Goal: Information Seeking & Learning: Check status

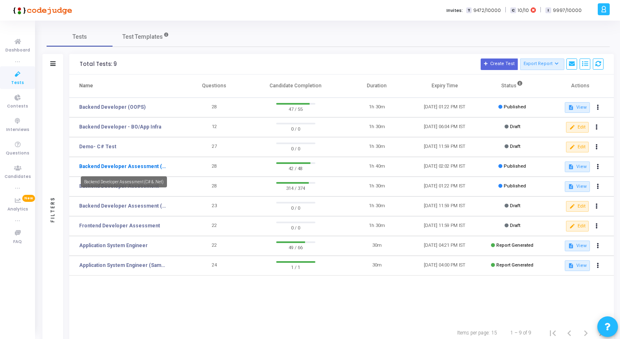
click at [139, 169] on link "Backend Developer Assessment (C# & .Net)" at bounding box center [123, 166] width 89 height 7
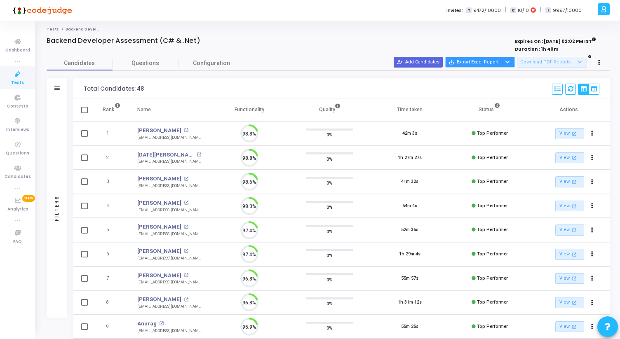
click at [509, 63] on icon at bounding box center [507, 62] width 5 height 5
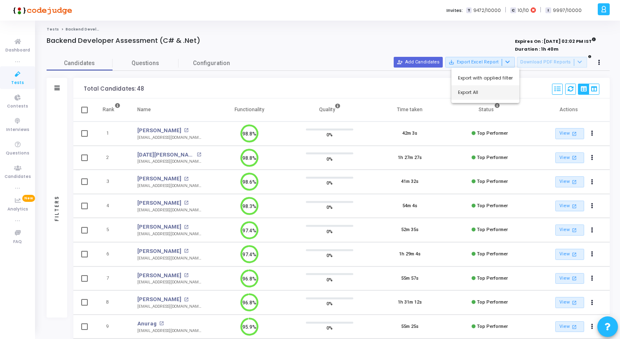
click at [488, 94] on button "Export All" at bounding box center [485, 92] width 68 height 14
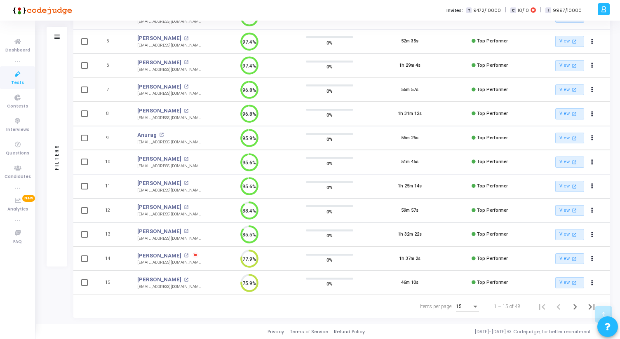
click at [471, 307] on div "15" at bounding box center [464, 307] width 16 height 6
click at [470, 302] on span "50" at bounding box center [467, 302] width 23 height 15
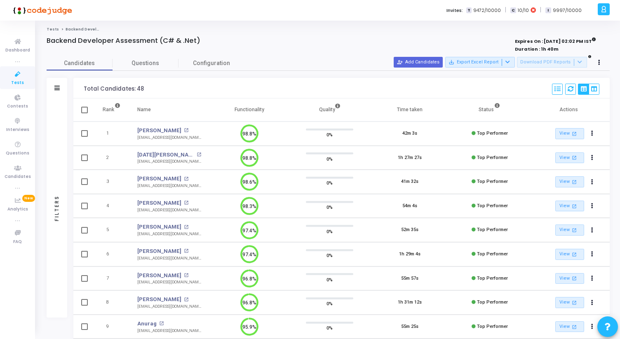
scroll to position [354, 0]
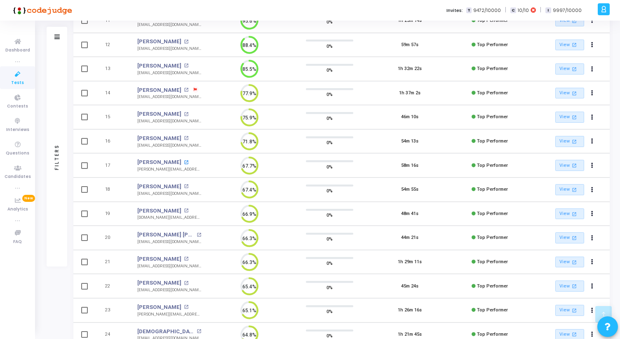
click at [184, 162] on mat-icon "open_in_new" at bounding box center [186, 162] width 5 height 5
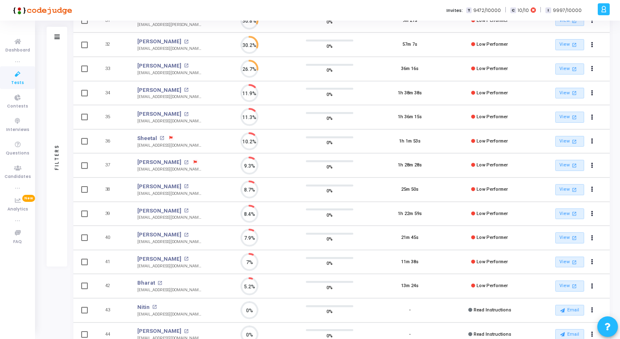
scroll to position [0, 0]
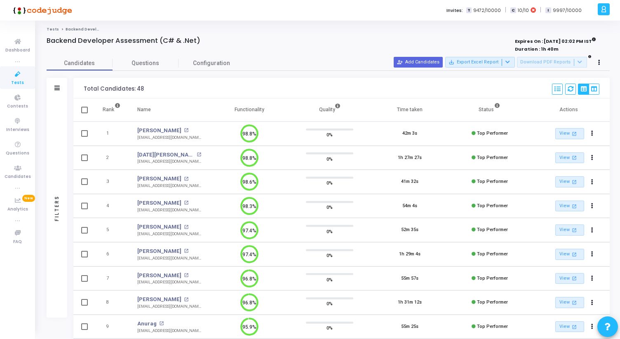
click at [183, 152] on div "Kartik Srivastava open_in_new" at bounding box center [169, 155] width 64 height 8
click at [197, 154] on mat-icon "open_in_new" at bounding box center [199, 154] width 5 height 5
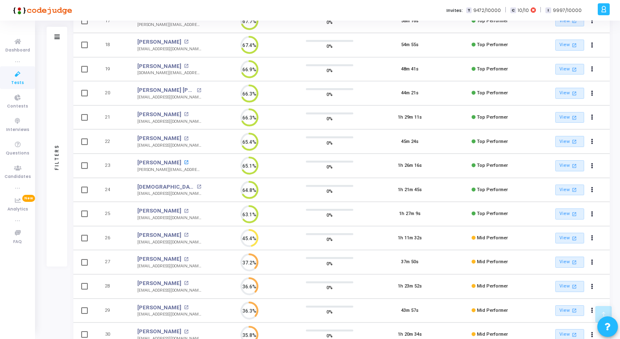
click at [184, 161] on mat-icon "open_in_new" at bounding box center [186, 162] width 5 height 5
click at [184, 210] on mat-icon "open_in_new" at bounding box center [186, 211] width 5 height 5
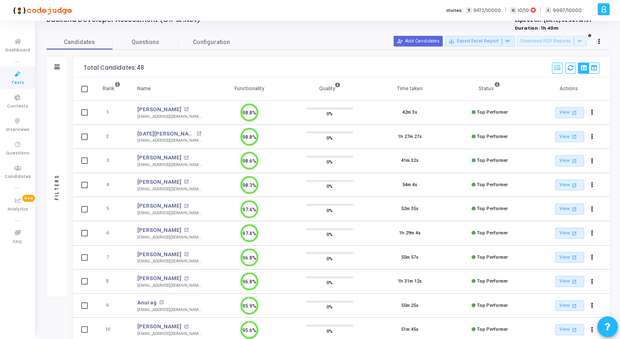
scroll to position [0, 0]
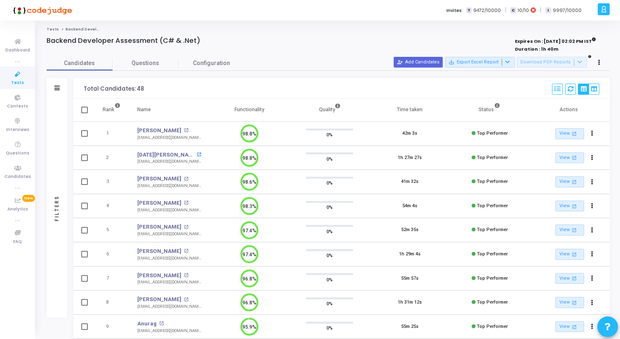
click at [197, 156] on mat-icon "open_in_new" at bounding box center [199, 154] width 5 height 5
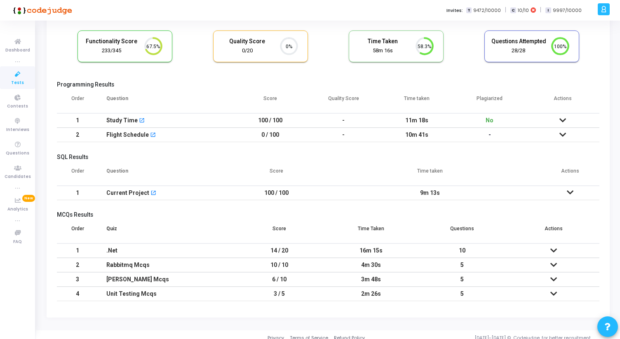
scroll to position [59, 0]
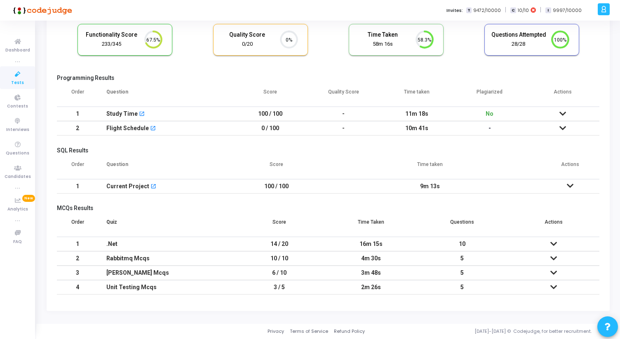
drag, startPoint x: 271, startPoint y: 244, endPoint x: 295, endPoint y: 244, distance: 23.9
click at [295, 244] on td "14 / 20" at bounding box center [279, 244] width 91 height 14
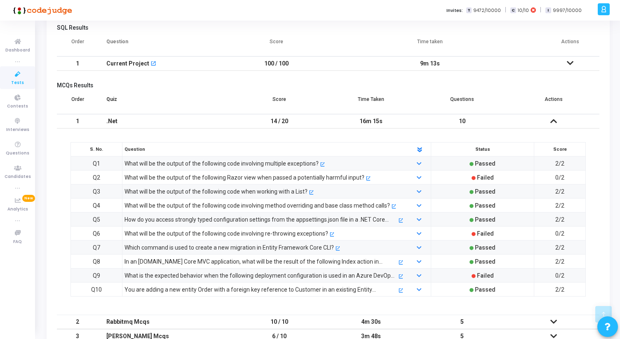
scroll to position [245, 0]
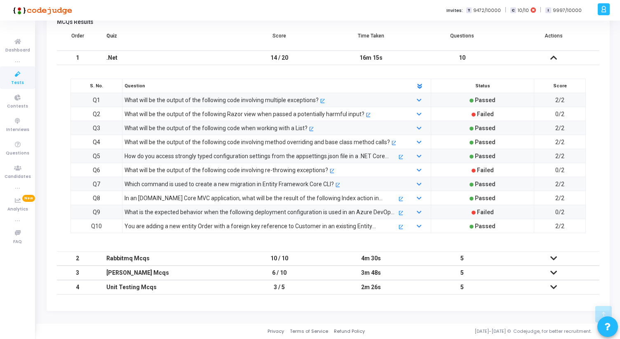
click at [555, 56] on icon at bounding box center [553, 58] width 7 height 6
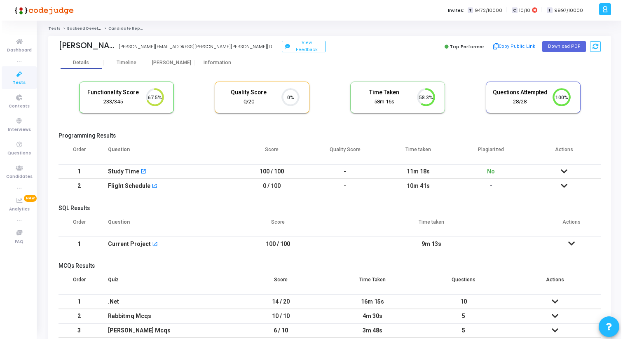
scroll to position [0, 0]
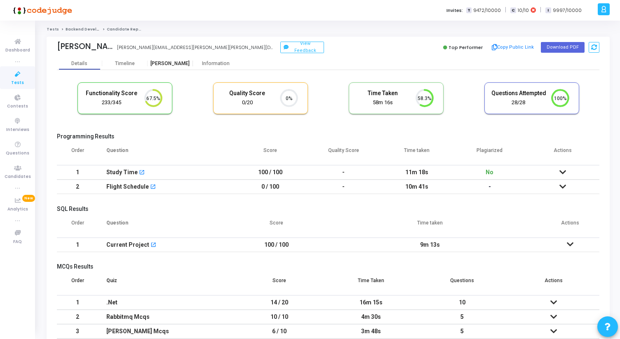
click at [178, 66] on div "[PERSON_NAME]" at bounding box center [170, 64] width 45 height 6
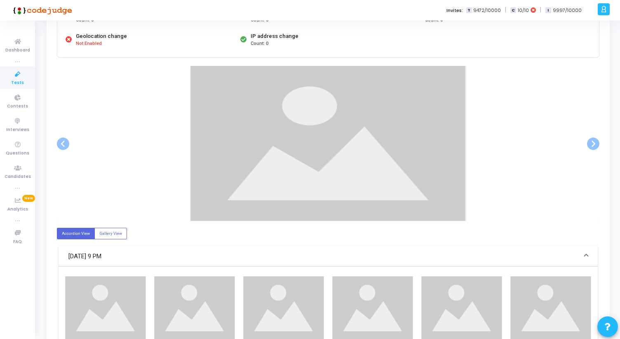
scroll to position [123, 0]
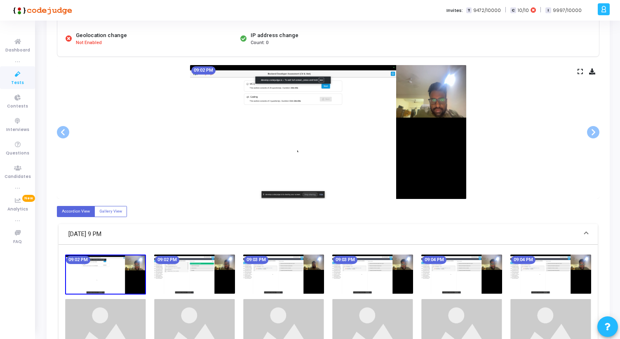
click at [594, 139] on div "09:02 PM" at bounding box center [328, 132] width 542 height 134
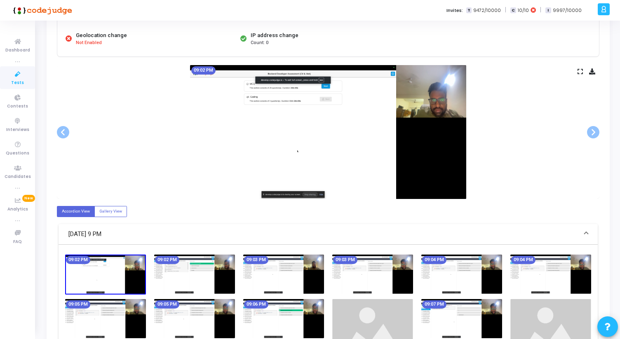
click at [594, 140] on div "09:02 PM" at bounding box center [328, 132] width 542 height 134
click at [594, 136] on span at bounding box center [593, 132] width 12 height 12
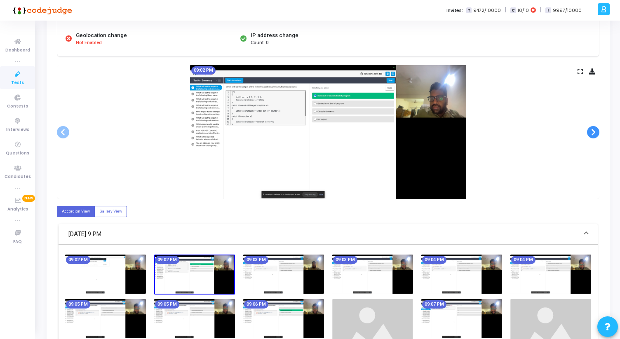
click at [594, 136] on span at bounding box center [593, 132] width 12 height 12
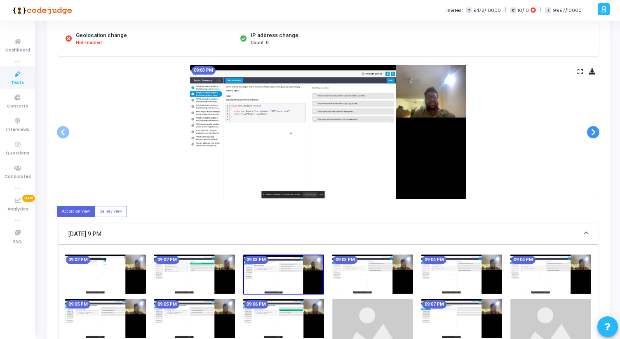
click at [594, 136] on span at bounding box center [593, 132] width 12 height 12
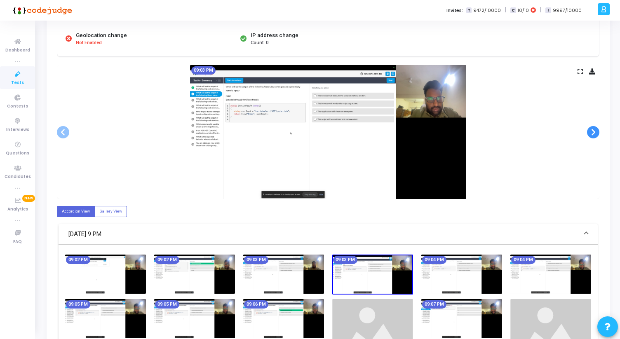
click at [594, 136] on span at bounding box center [593, 132] width 12 height 12
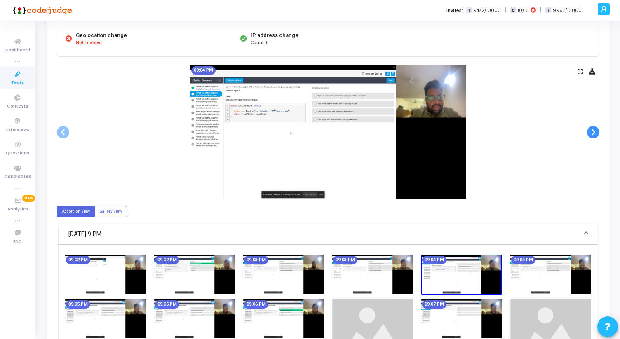
click at [594, 136] on span at bounding box center [593, 132] width 12 height 12
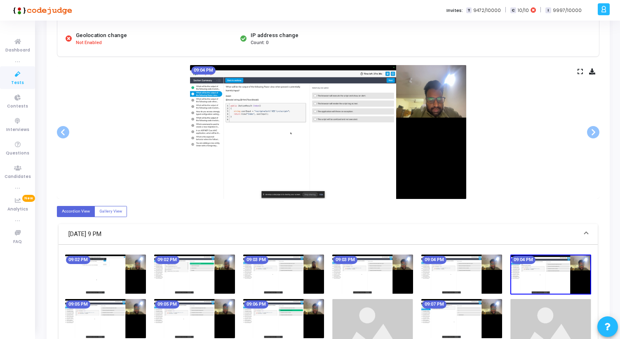
click at [578, 68] on div "09:04 PM" at bounding box center [328, 132] width 542 height 134
click at [580, 73] on icon at bounding box center [579, 71] width 5 height 5
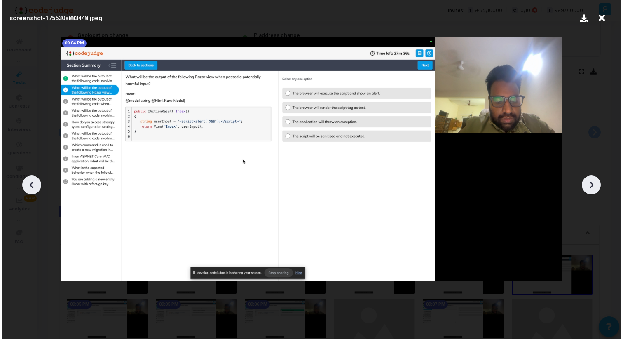
scroll to position [0, 0]
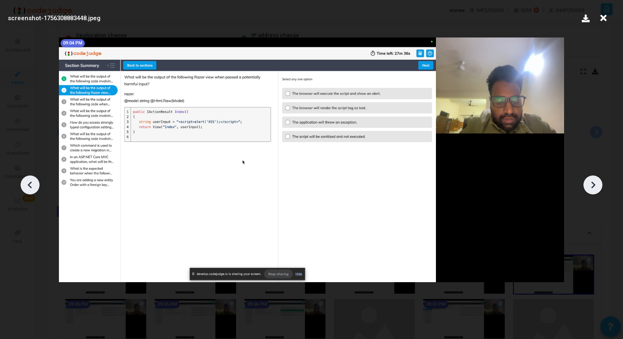
click at [598, 185] on icon at bounding box center [593, 185] width 12 height 12
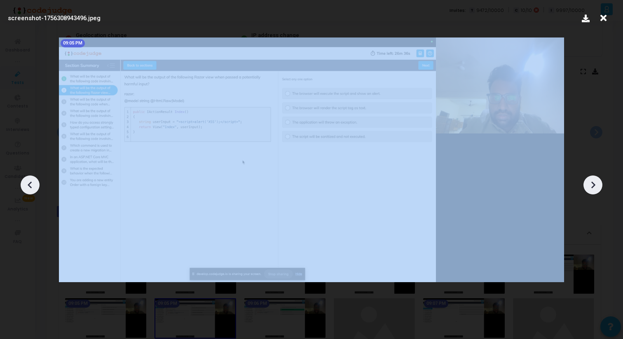
click at [598, 185] on icon at bounding box center [593, 185] width 12 height 12
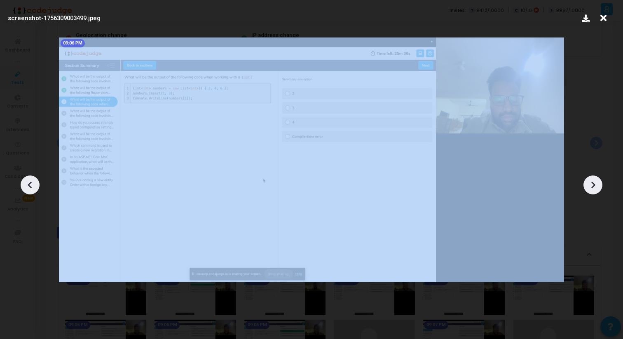
click at [598, 185] on icon at bounding box center [593, 185] width 12 height 12
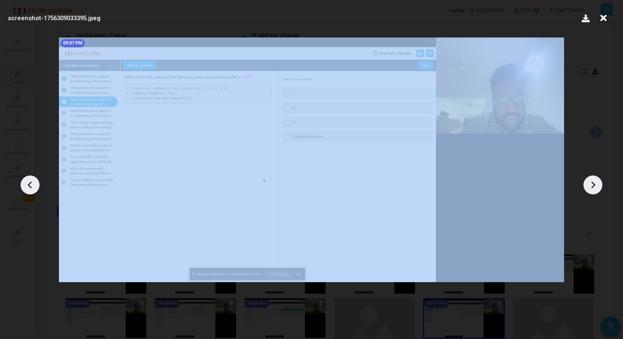
click at [598, 185] on icon at bounding box center [593, 185] width 12 height 12
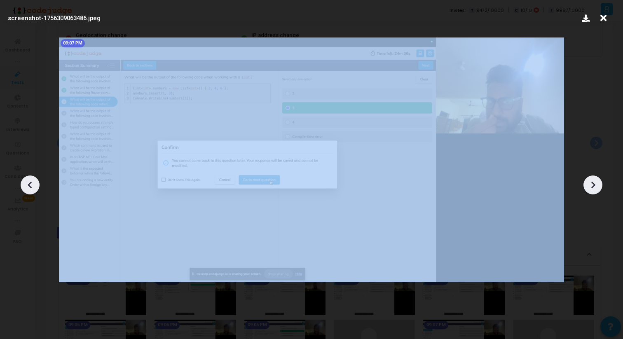
click at [598, 185] on icon at bounding box center [593, 185] width 12 height 12
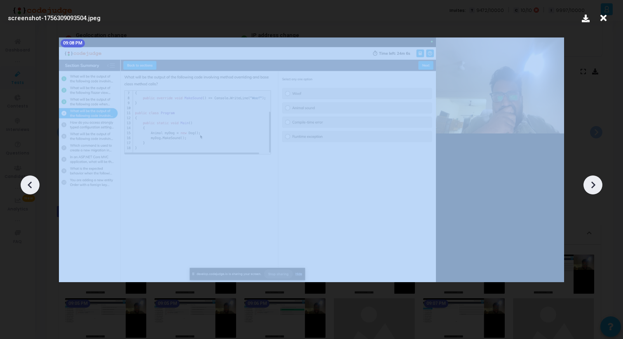
click at [598, 185] on icon at bounding box center [593, 185] width 12 height 12
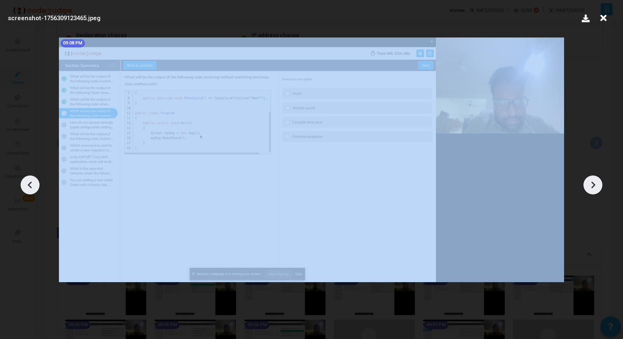
click at [598, 185] on icon at bounding box center [593, 185] width 12 height 12
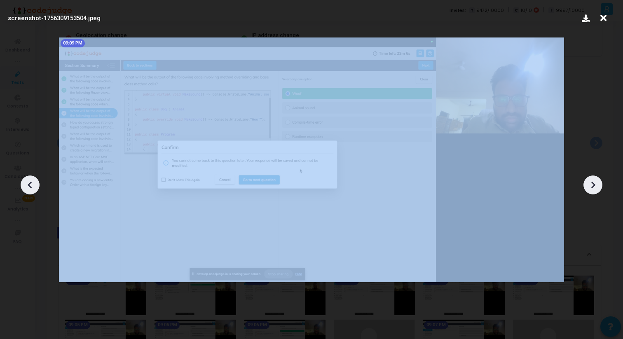
click at [598, 185] on icon at bounding box center [593, 185] width 12 height 12
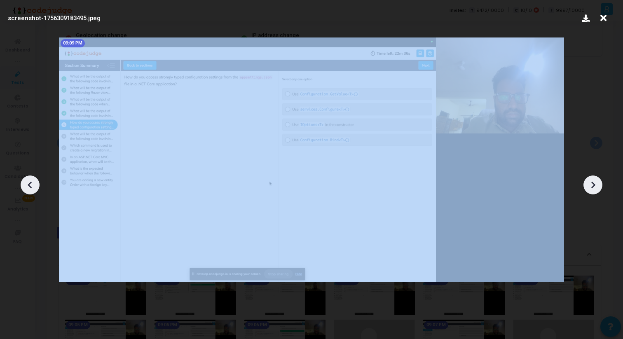
click at [598, 185] on icon at bounding box center [593, 185] width 12 height 12
click at [598, 186] on icon at bounding box center [593, 185] width 12 height 12
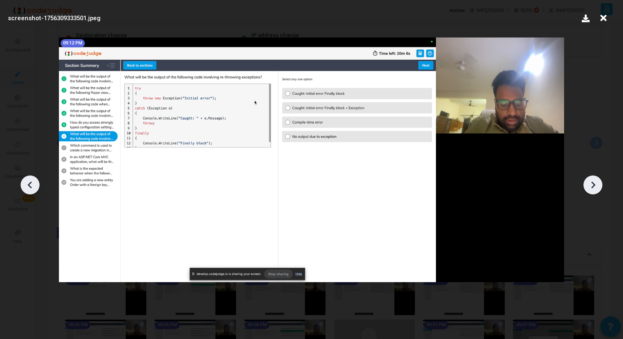
click at [592, 185] on icon at bounding box center [593, 185] width 12 height 12
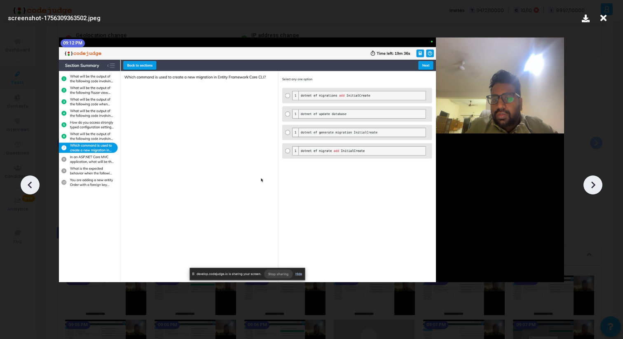
click at [592, 185] on icon at bounding box center [593, 185] width 12 height 12
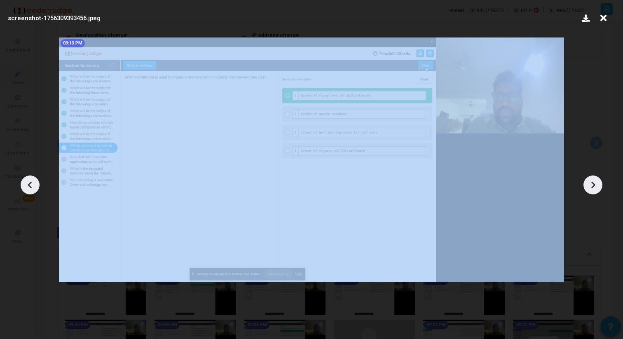
click at [592, 185] on icon at bounding box center [593, 185] width 12 height 12
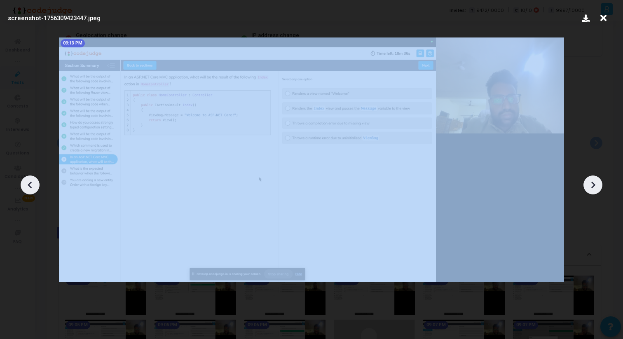
click at [592, 185] on icon at bounding box center [593, 185] width 12 height 12
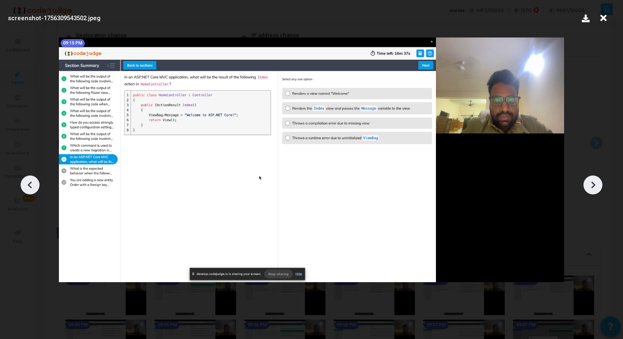
click at [595, 190] on icon at bounding box center [593, 185] width 12 height 12
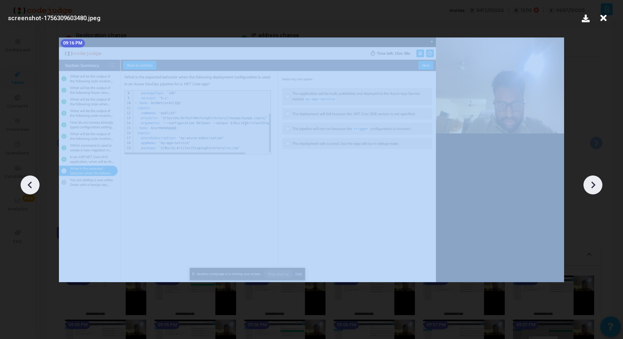
click at [595, 189] on icon at bounding box center [593, 185] width 12 height 12
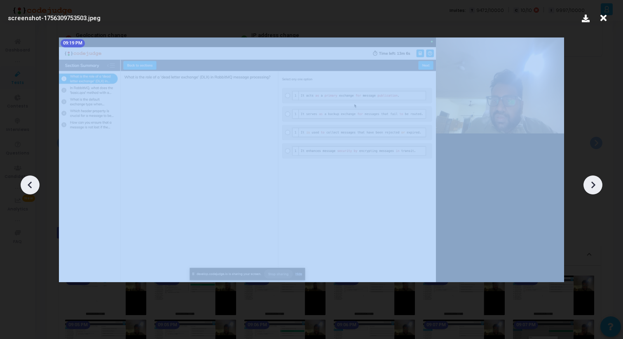
click at [595, 189] on icon at bounding box center [593, 185] width 12 height 12
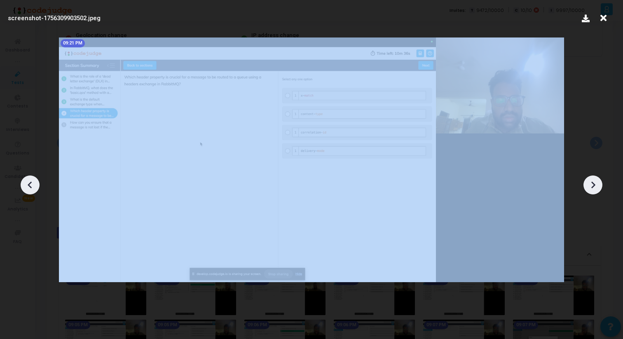
click at [595, 189] on icon at bounding box center [593, 185] width 12 height 12
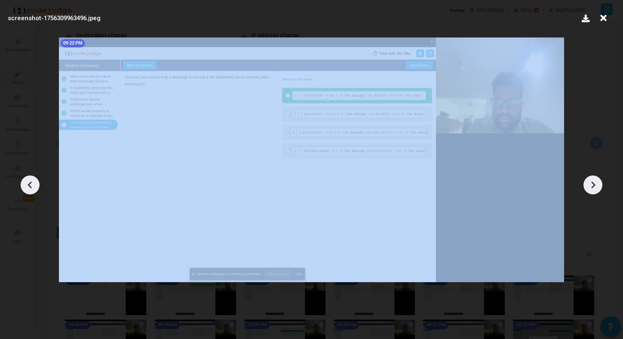
click at [595, 189] on icon at bounding box center [593, 185] width 12 height 12
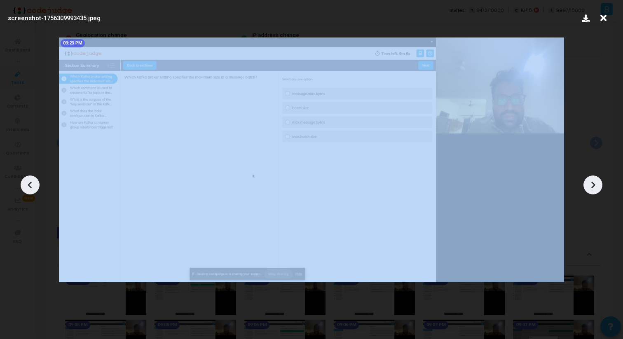
click at [595, 189] on icon at bounding box center [593, 185] width 12 height 12
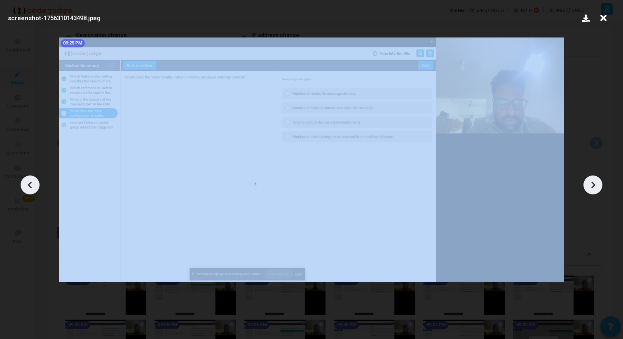
click at [595, 189] on icon at bounding box center [593, 185] width 12 height 12
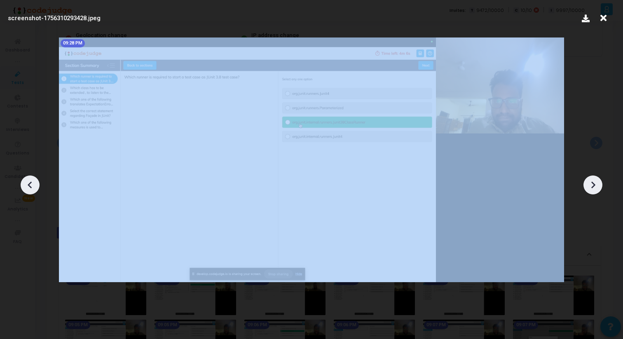
click at [595, 189] on icon at bounding box center [593, 185] width 12 height 12
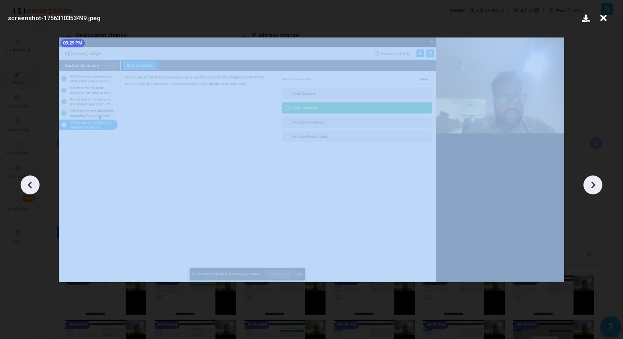
click at [595, 189] on icon at bounding box center [593, 185] width 12 height 12
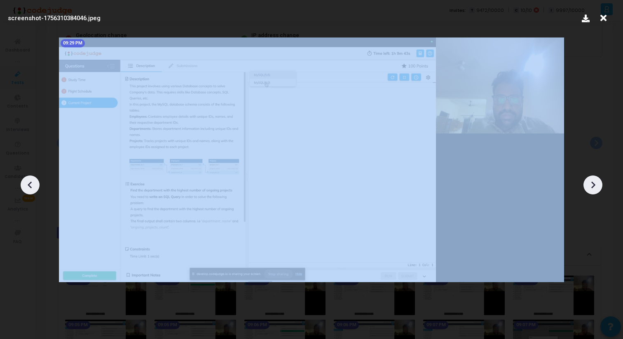
click at [595, 189] on icon at bounding box center [593, 185] width 12 height 12
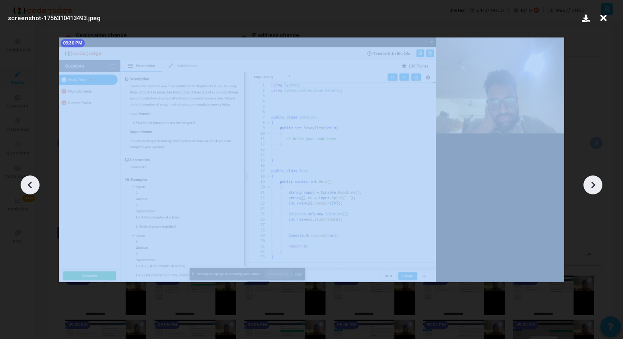
click at [595, 189] on icon at bounding box center [593, 185] width 12 height 12
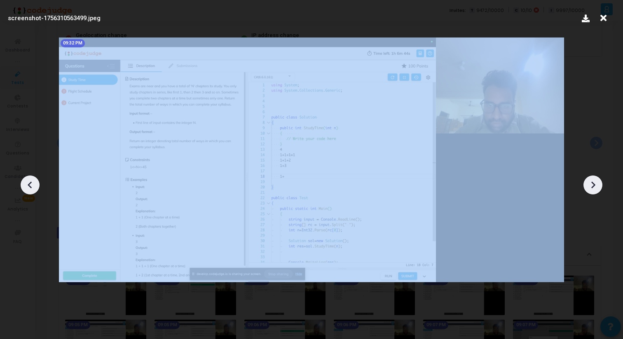
click at [595, 189] on icon at bounding box center [593, 185] width 12 height 12
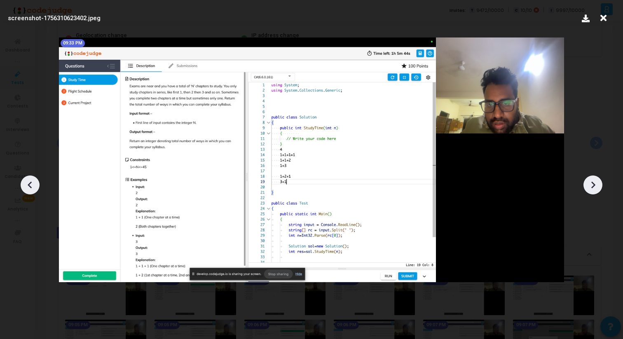
click at [591, 161] on div at bounding box center [311, 182] width 623 height 314
click at [603, 20] on icon at bounding box center [603, 18] width 13 height 16
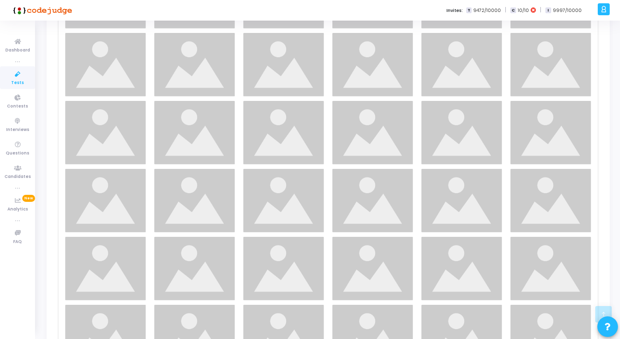
scroll to position [1153, 0]
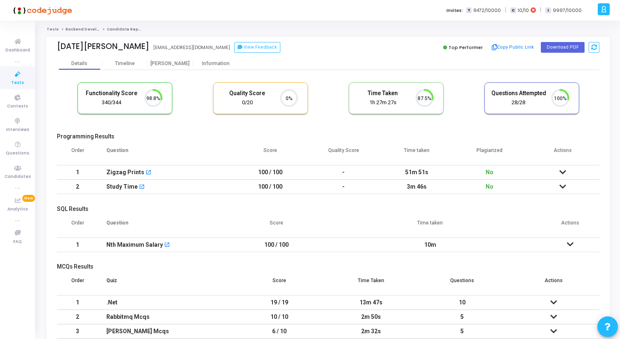
scroll to position [4, 4]
click at [173, 62] on div "[PERSON_NAME]" at bounding box center [170, 64] width 45 height 6
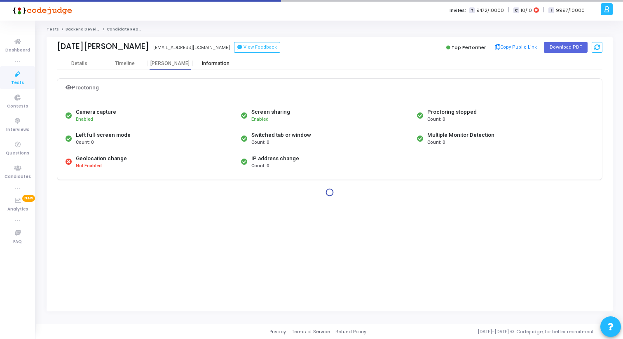
click at [227, 59] on div "Information" at bounding box center [215, 63] width 45 height 12
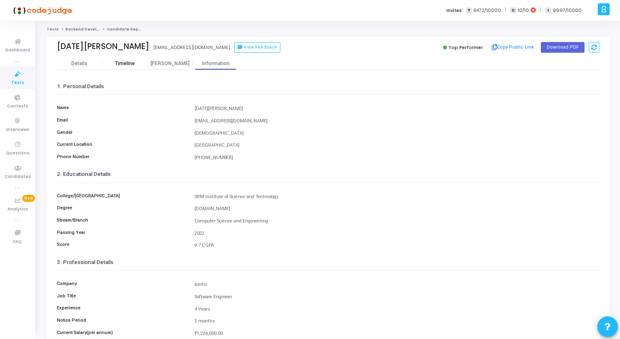
click at [125, 63] on div "Timeline" at bounding box center [125, 64] width 20 height 6
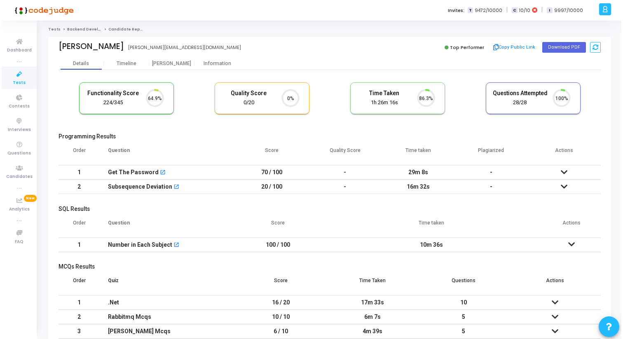
scroll to position [4, 4]
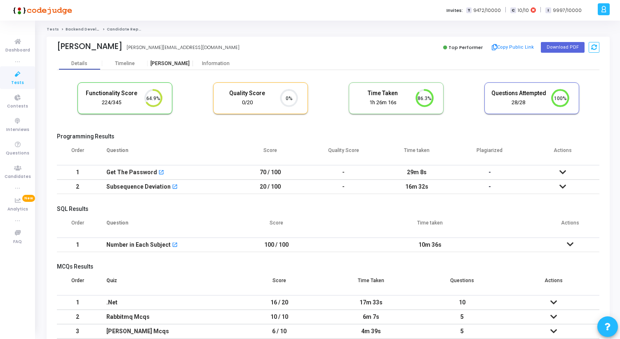
click at [173, 64] on div "[PERSON_NAME]" at bounding box center [170, 64] width 45 height 6
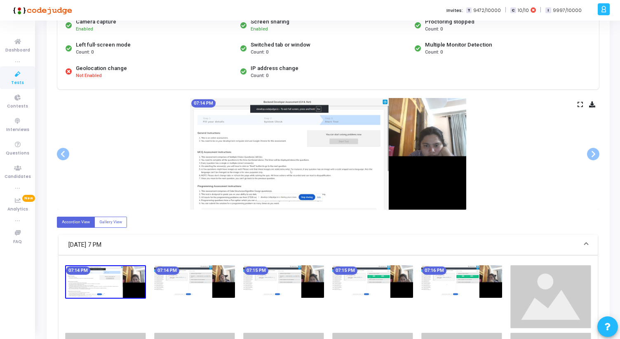
scroll to position [90, 0]
click at [578, 108] on div "07:14 PM" at bounding box center [328, 154] width 542 height 112
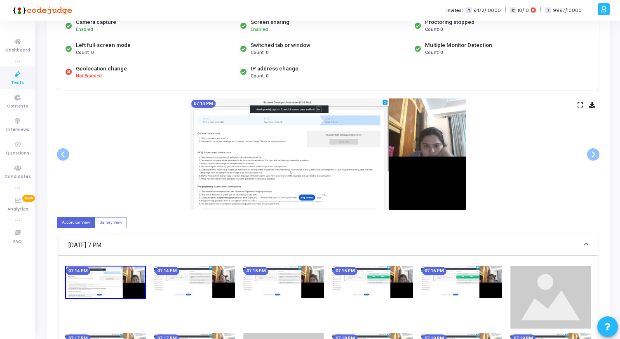
click at [578, 103] on icon at bounding box center [579, 105] width 5 height 5
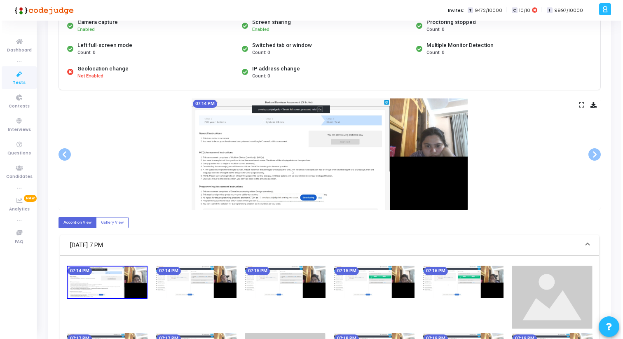
scroll to position [0, 0]
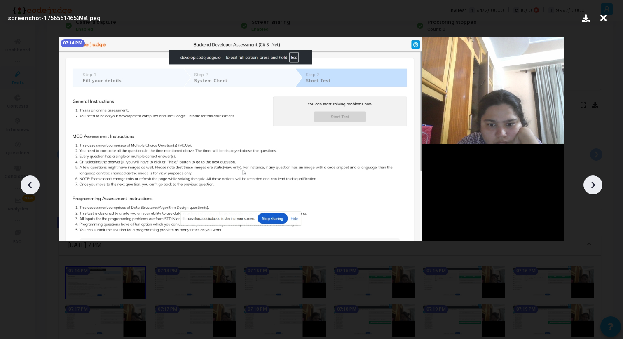
click at [592, 185] on icon at bounding box center [593, 185] width 12 height 12
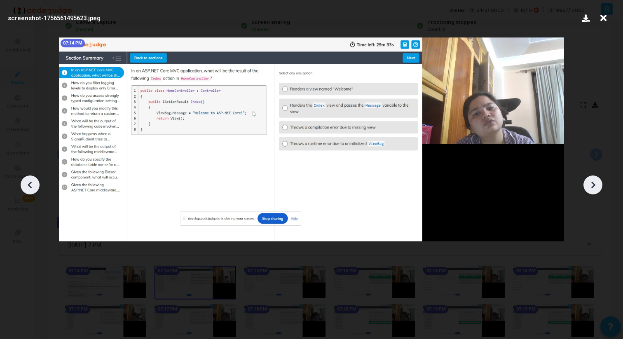
click at [592, 185] on icon at bounding box center [593, 185] width 12 height 12
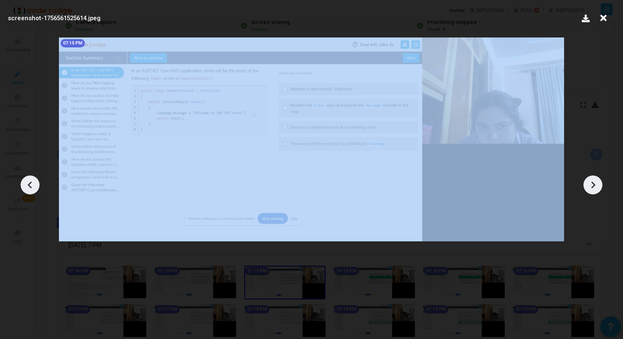
click at [592, 185] on icon at bounding box center [593, 185] width 12 height 12
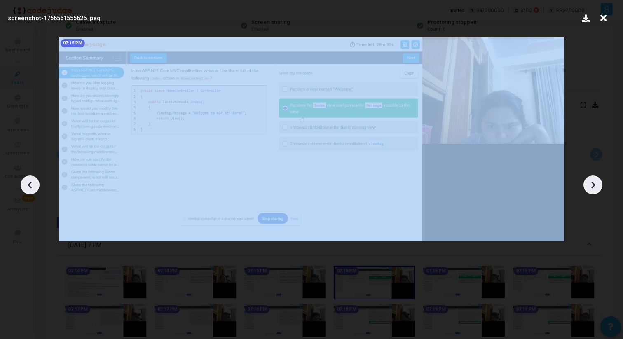
click at [592, 185] on icon at bounding box center [593, 185] width 12 height 12
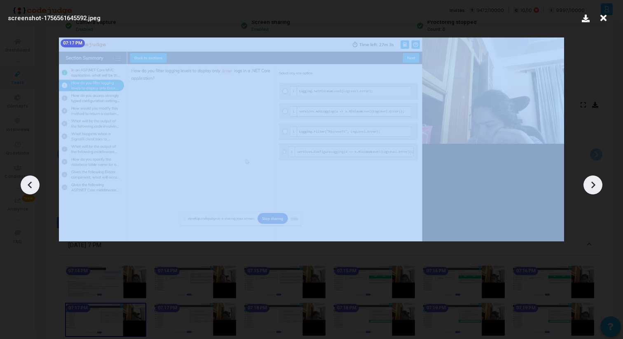
click at [592, 185] on icon at bounding box center [593, 185] width 12 height 12
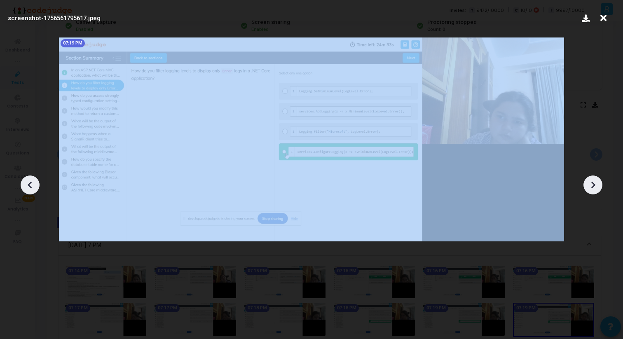
click at [592, 185] on icon at bounding box center [593, 185] width 12 height 12
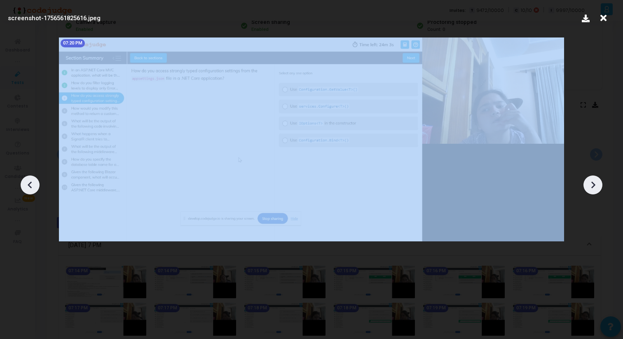
click at [592, 185] on icon at bounding box center [593, 185] width 12 height 12
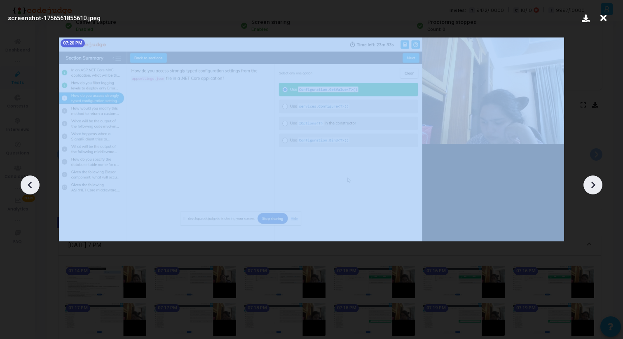
click at [592, 185] on icon at bounding box center [593, 185] width 12 height 12
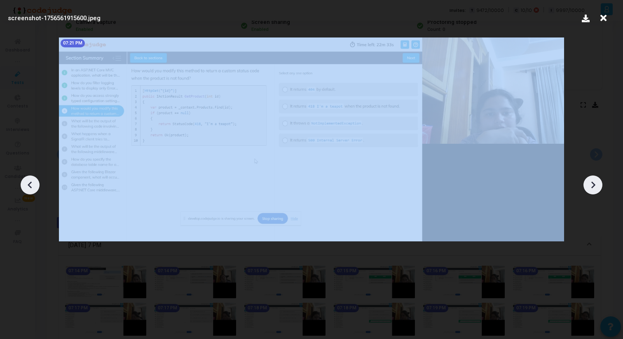
click at [592, 185] on icon at bounding box center [593, 185] width 12 height 12
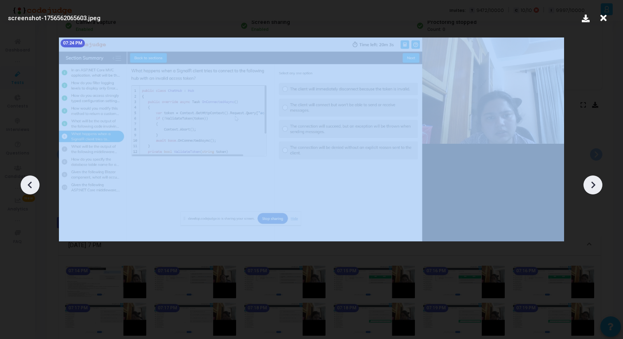
click at [592, 185] on icon at bounding box center [593, 185] width 12 height 12
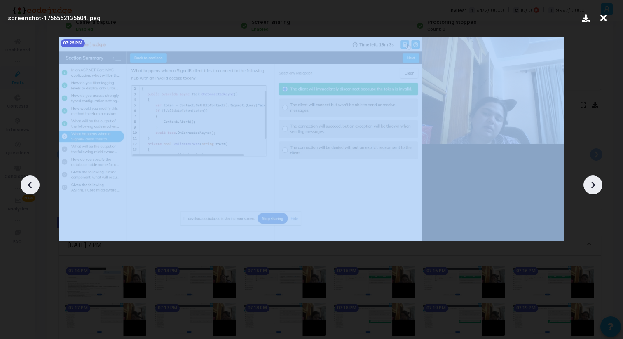
click at [592, 185] on icon at bounding box center [593, 185] width 12 height 12
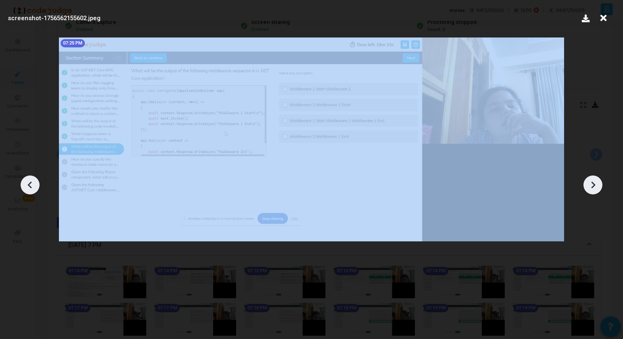
click at [592, 185] on icon at bounding box center [593, 185] width 12 height 12
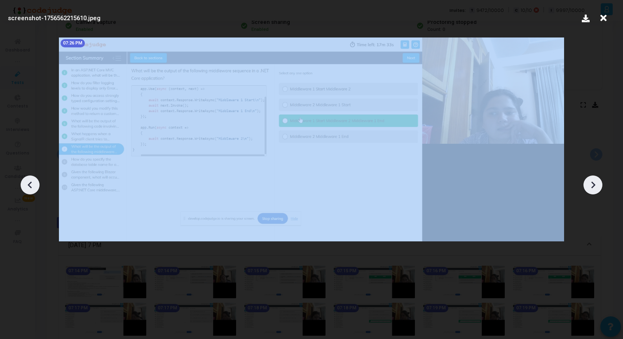
click at [592, 185] on icon at bounding box center [593, 185] width 12 height 12
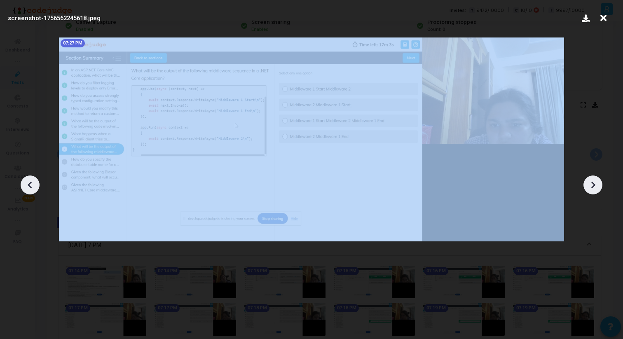
click at [592, 185] on icon at bounding box center [593, 185] width 12 height 12
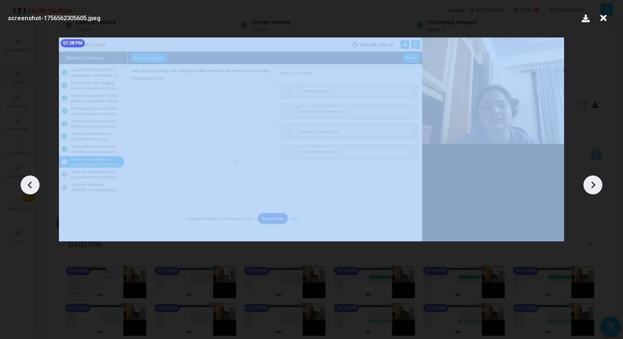
click at [592, 185] on icon at bounding box center [593, 185] width 12 height 12
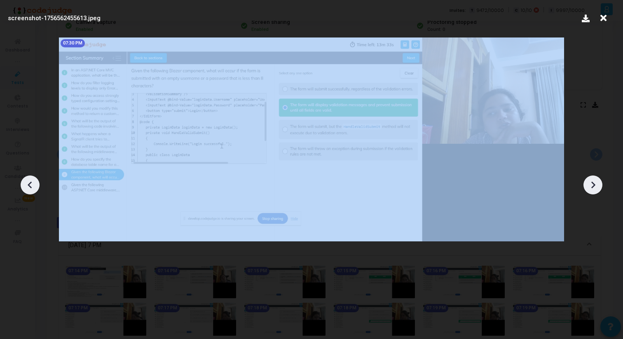
click at [592, 185] on icon at bounding box center [593, 185] width 12 height 12
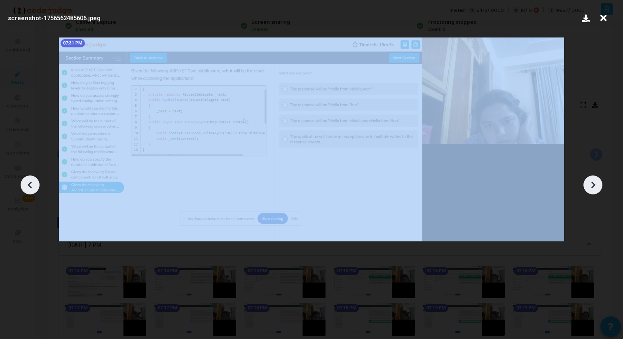
click at [592, 185] on icon at bounding box center [593, 185] width 12 height 12
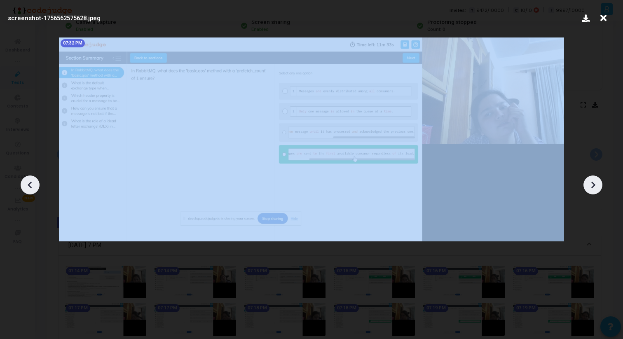
click at [592, 185] on icon at bounding box center [593, 185] width 12 height 12
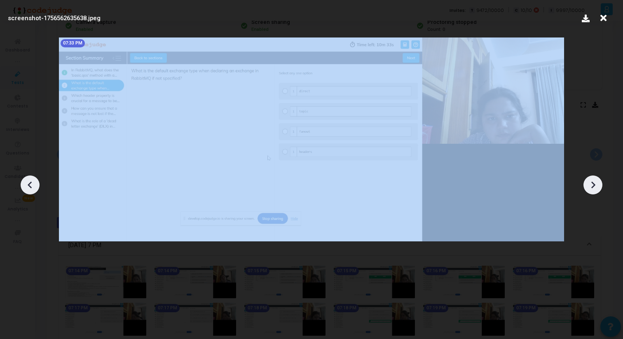
click at [592, 185] on icon at bounding box center [593, 185] width 12 height 12
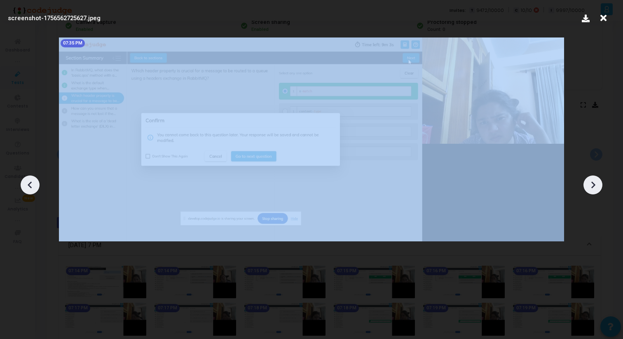
click at [592, 185] on icon at bounding box center [593, 185] width 12 height 12
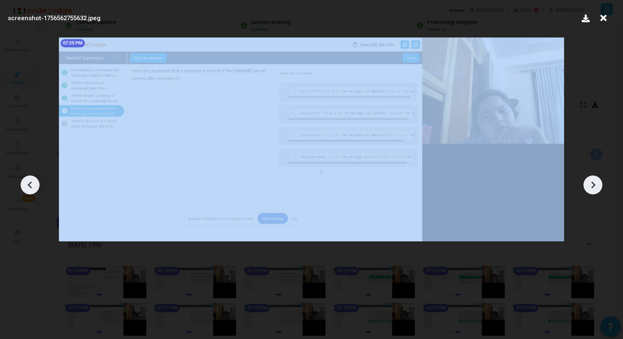
click at [592, 185] on icon at bounding box center [593, 185] width 12 height 12
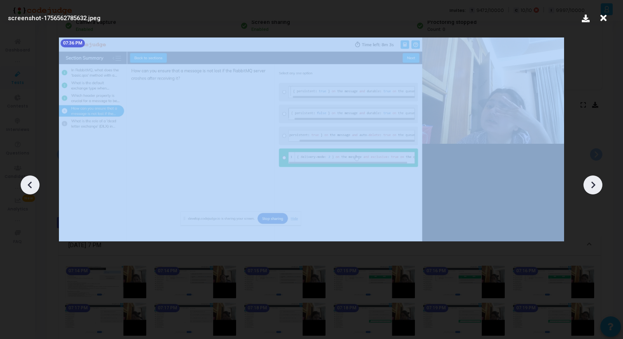
click at [592, 185] on icon at bounding box center [593, 185] width 12 height 12
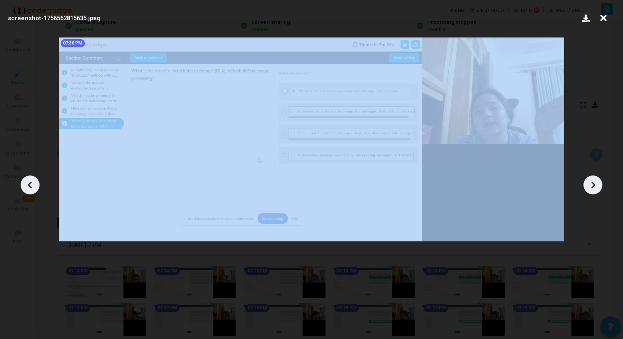
click at [592, 185] on icon at bounding box center [593, 185] width 12 height 12
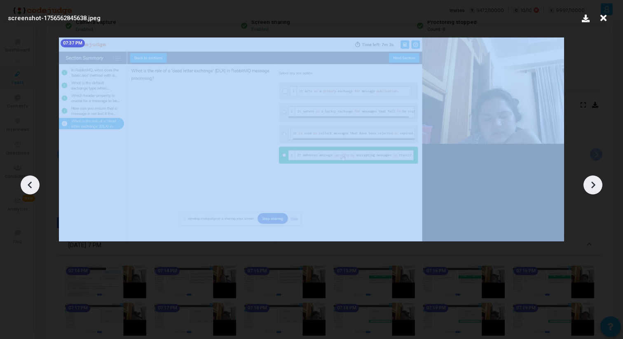
click at [592, 185] on icon at bounding box center [593, 185] width 12 height 12
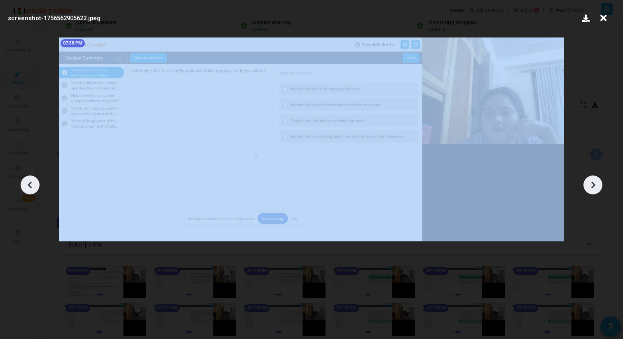
click at [592, 185] on icon at bounding box center [593, 185] width 12 height 12
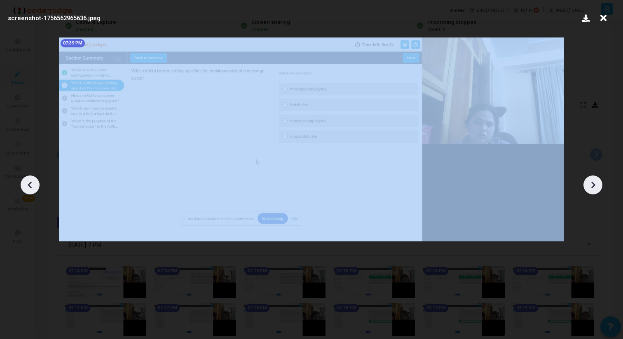
click at [592, 185] on icon at bounding box center [593, 185] width 12 height 12
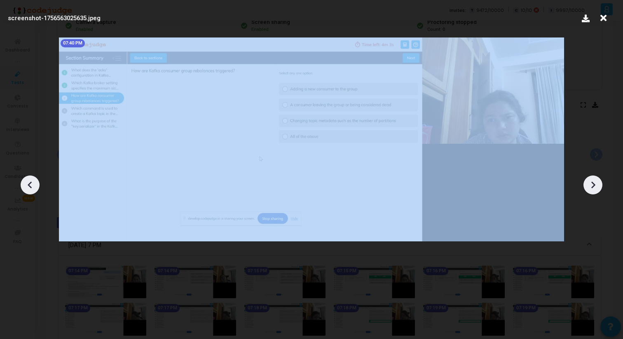
click at [592, 185] on icon at bounding box center [593, 185] width 12 height 12
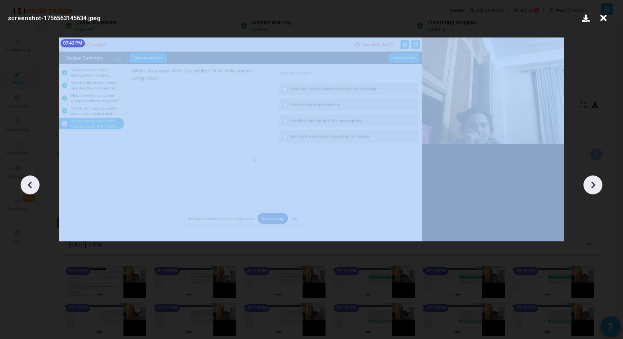
click at [592, 185] on icon at bounding box center [593, 185] width 12 height 12
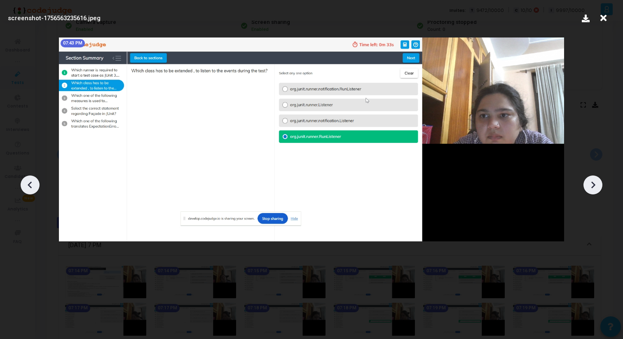
click at [593, 185] on icon at bounding box center [593, 185] width 12 height 12
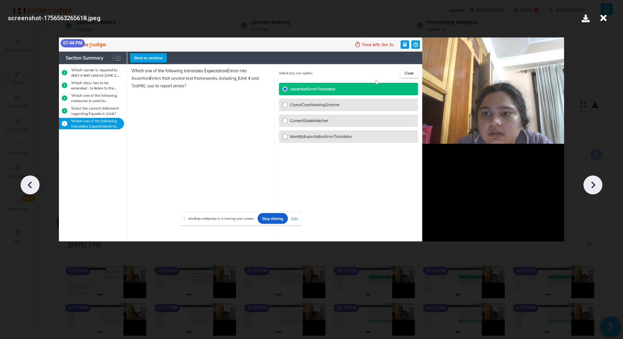
click at [593, 185] on icon at bounding box center [593, 185] width 12 height 12
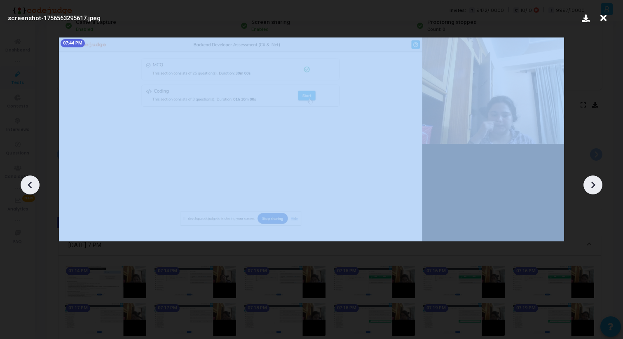
click at [593, 185] on icon at bounding box center [593, 185] width 12 height 12
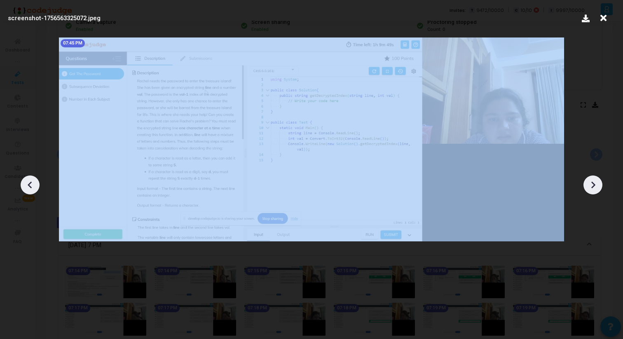
click at [593, 185] on icon at bounding box center [593, 185] width 12 height 12
drag, startPoint x: 593, startPoint y: 185, endPoint x: 527, endPoint y: 166, distance: 67.9
click at [529, 167] on div "screenshot-1756563415622.jpeg 07:46 PM" at bounding box center [311, 169] width 623 height 339
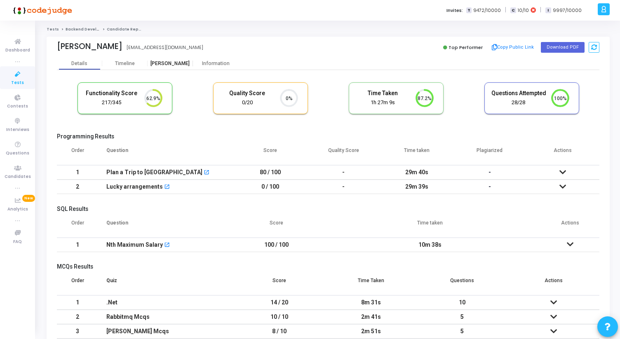
click at [178, 63] on div "[PERSON_NAME]" at bounding box center [170, 64] width 45 height 6
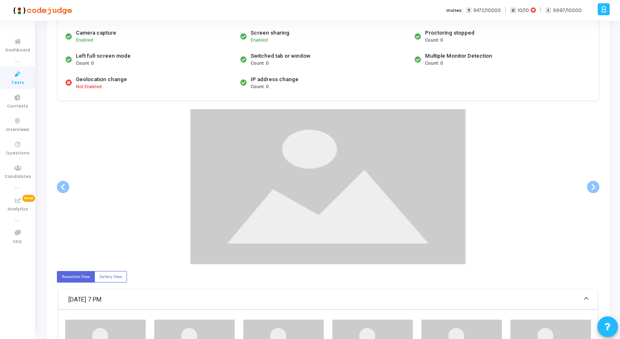
scroll to position [80, 0]
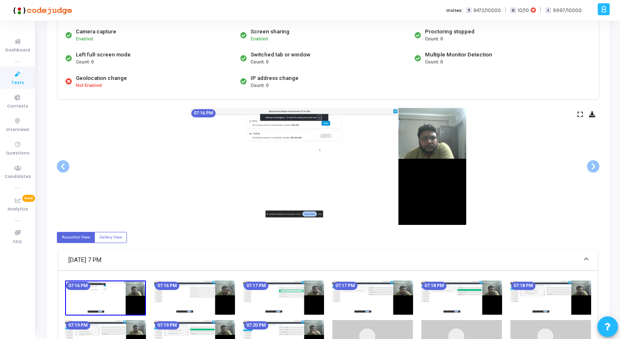
click at [579, 112] on icon at bounding box center [579, 114] width 5 height 5
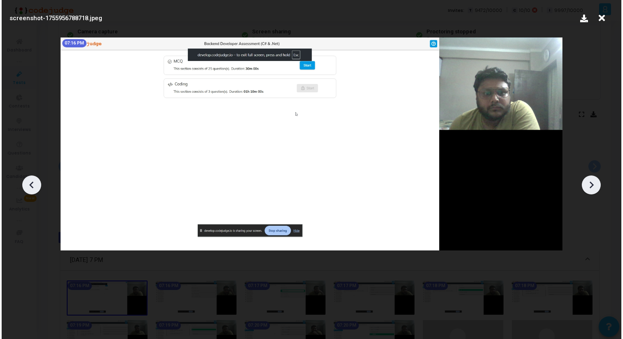
scroll to position [0, 0]
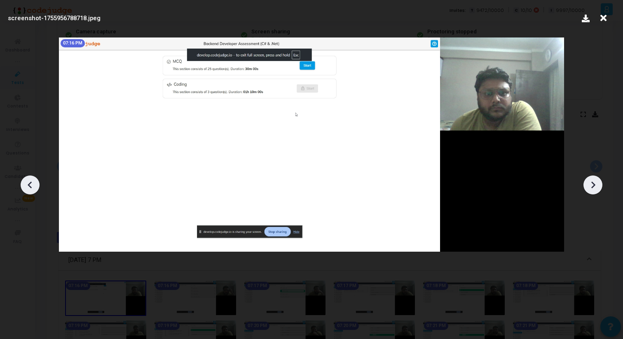
click at [594, 180] on icon at bounding box center [593, 185] width 12 height 12
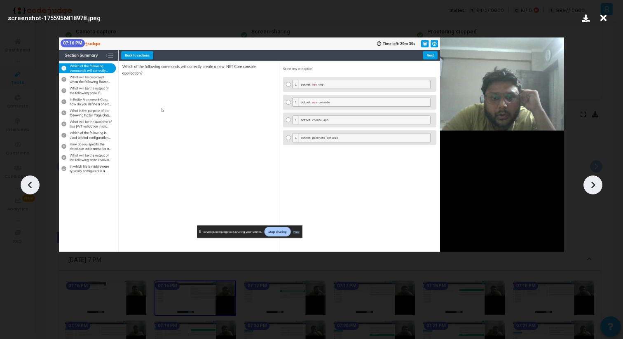
click at [594, 180] on icon at bounding box center [593, 185] width 12 height 12
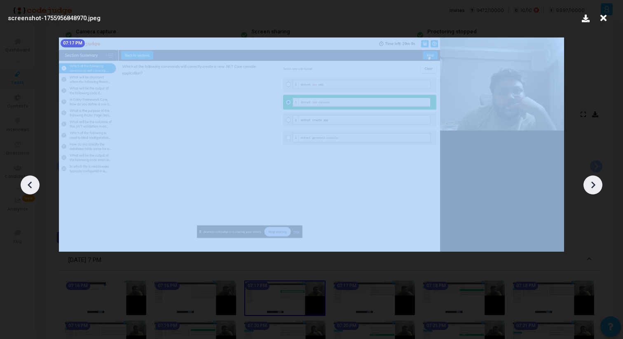
click at [594, 180] on icon at bounding box center [593, 185] width 12 height 12
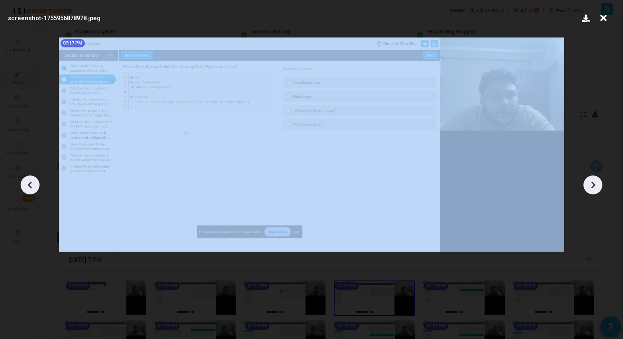
click at [594, 180] on icon at bounding box center [593, 185] width 12 height 12
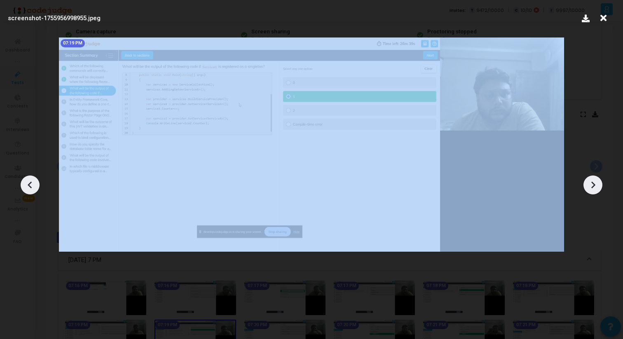
click at [594, 180] on icon at bounding box center [593, 185] width 12 height 12
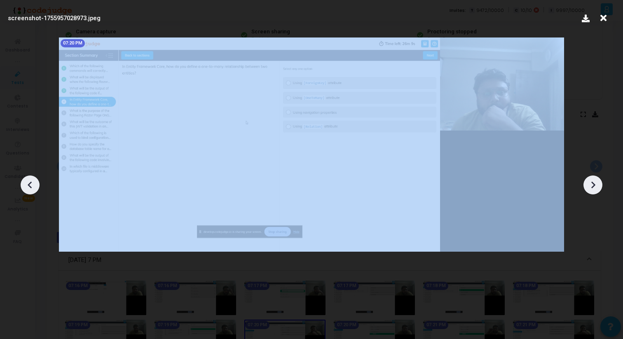
click at [594, 180] on icon at bounding box center [593, 185] width 12 height 12
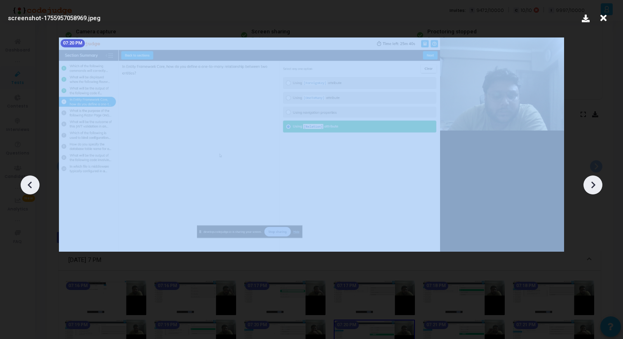
click at [594, 180] on icon at bounding box center [593, 185] width 12 height 12
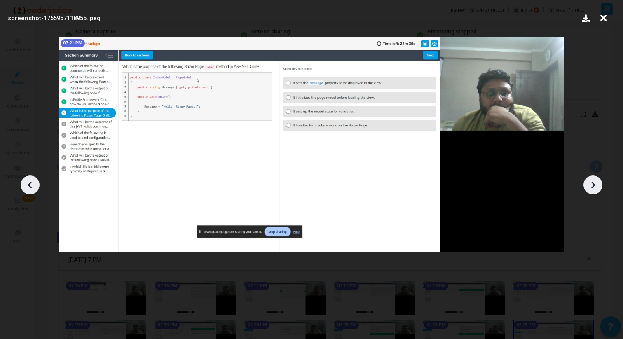
click at [594, 180] on icon at bounding box center [593, 185] width 12 height 12
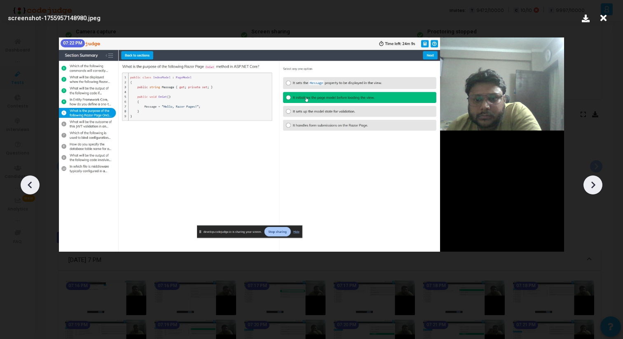
click at [594, 181] on icon at bounding box center [593, 185] width 12 height 12
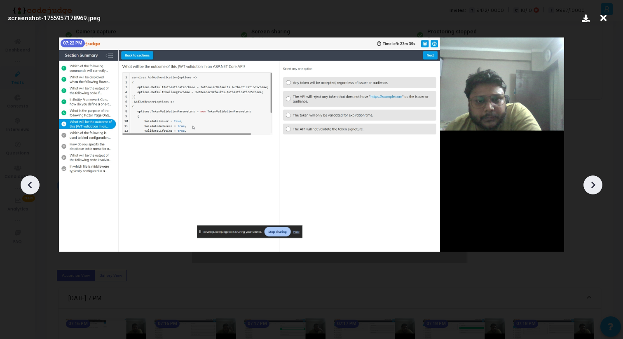
click at [594, 181] on icon at bounding box center [593, 185] width 12 height 12
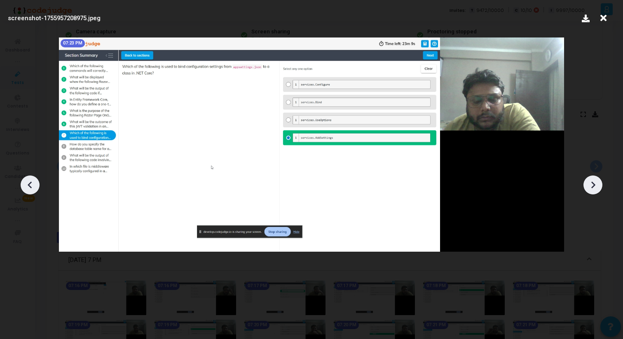
click at [594, 181] on icon at bounding box center [593, 185] width 12 height 12
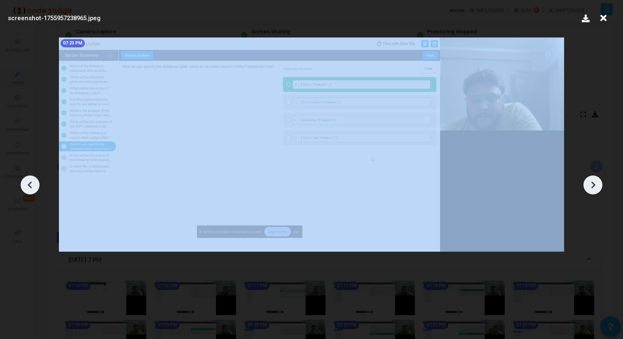
click at [594, 181] on icon at bounding box center [593, 185] width 12 height 12
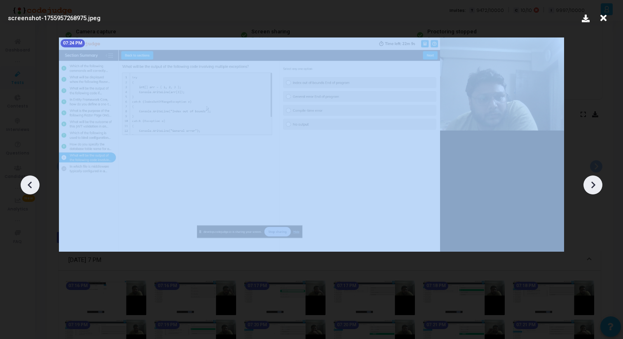
click at [594, 181] on icon at bounding box center [593, 185] width 12 height 12
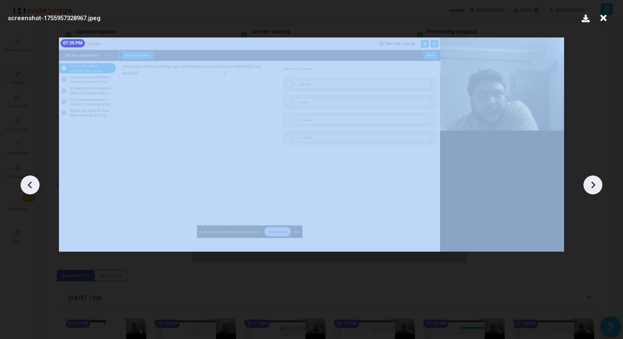
click at [594, 181] on icon at bounding box center [593, 185] width 12 height 12
click at [594, 182] on icon at bounding box center [593, 185] width 12 height 12
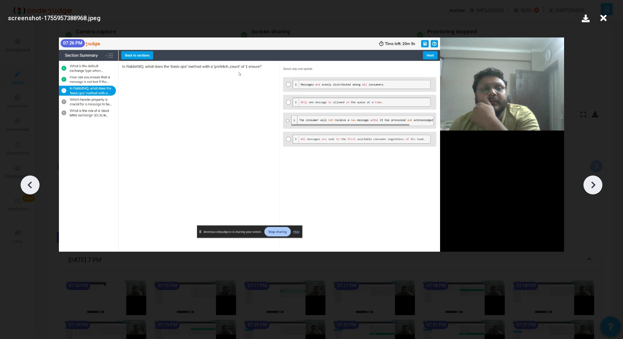
click at [594, 183] on icon at bounding box center [593, 185] width 12 height 12
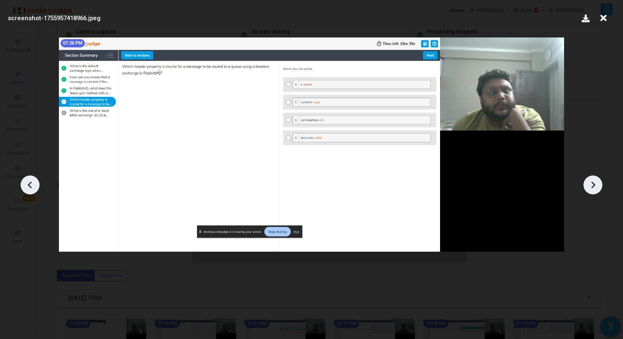
click at [594, 183] on icon at bounding box center [593, 185] width 12 height 12
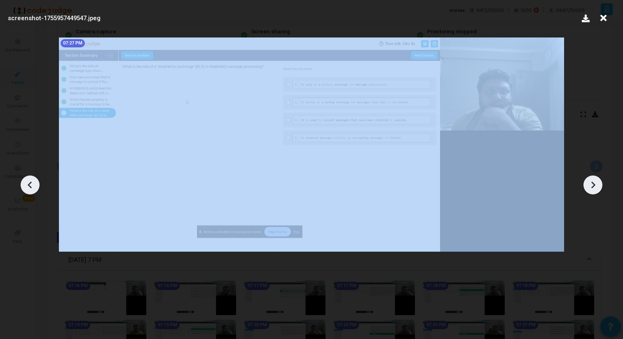
click at [594, 183] on icon at bounding box center [593, 185] width 12 height 12
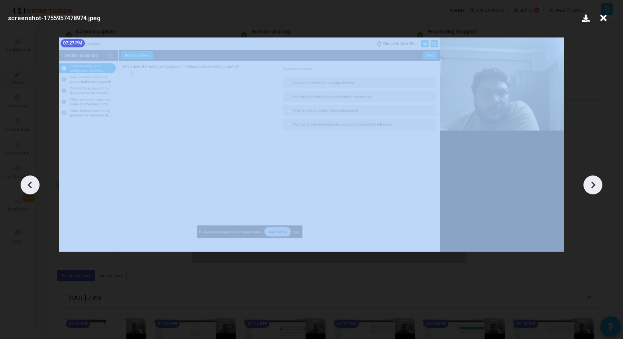
click at [594, 183] on icon at bounding box center [593, 185] width 12 height 12
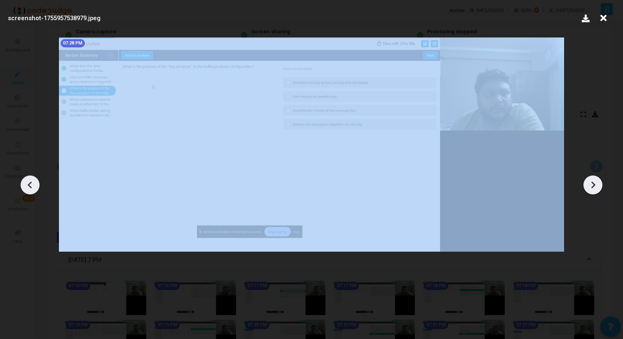
click at [594, 183] on icon at bounding box center [593, 185] width 12 height 12
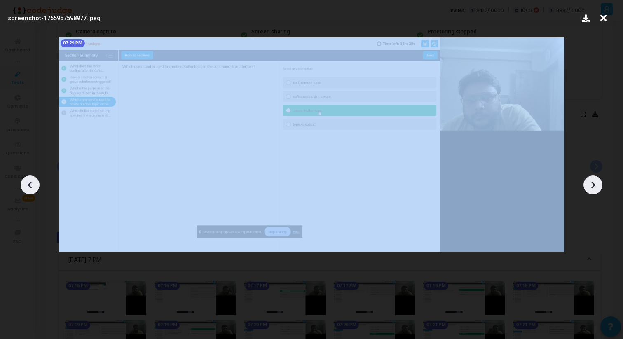
click at [594, 183] on icon at bounding box center [593, 185] width 12 height 12
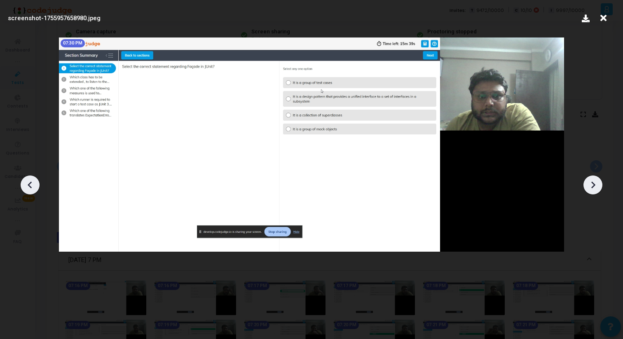
click at [594, 183] on icon at bounding box center [593, 184] width 4 height 7
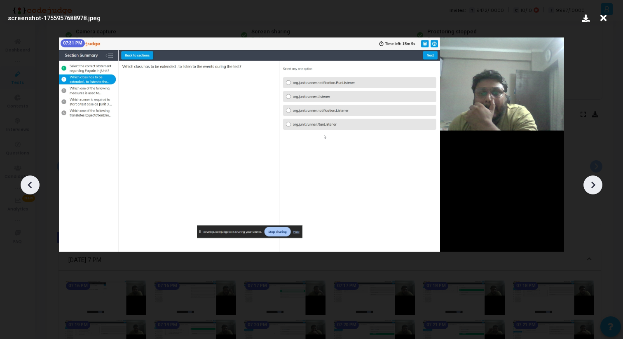
click at [594, 184] on icon at bounding box center [593, 184] width 4 height 7
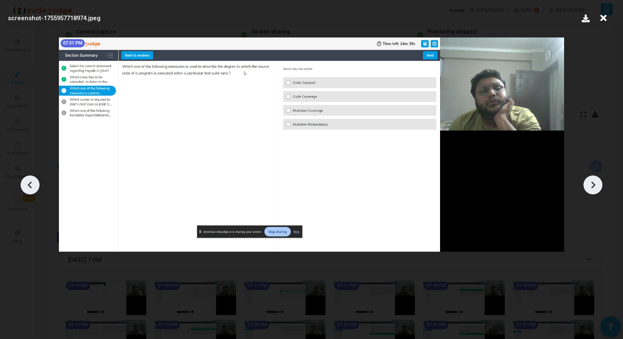
click at [594, 185] on icon at bounding box center [593, 184] width 4 height 7
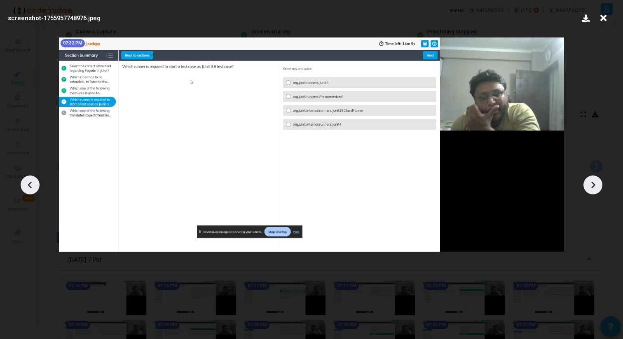
click at [594, 185] on icon at bounding box center [593, 184] width 4 height 7
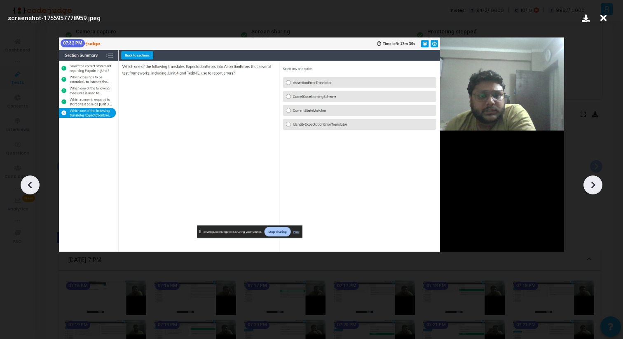
click at [594, 185] on icon at bounding box center [593, 184] width 4 height 7
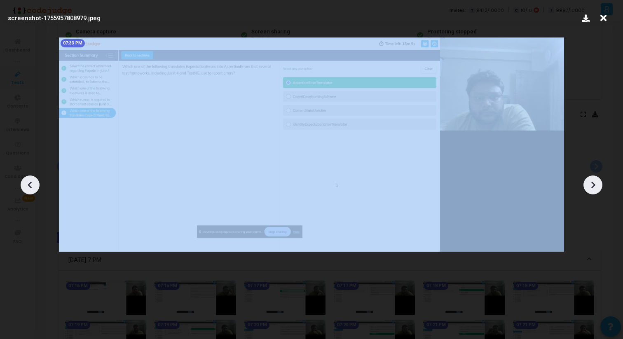
click at [594, 185] on icon at bounding box center [593, 184] width 4 height 7
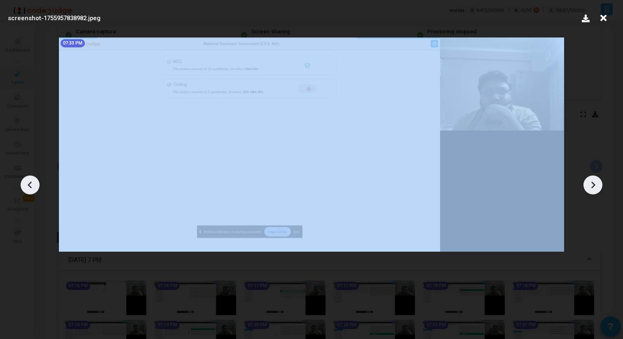
click at [594, 185] on icon at bounding box center [593, 184] width 4 height 7
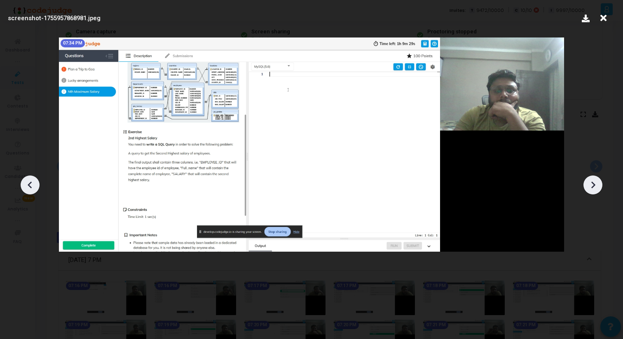
click at [594, 185] on icon at bounding box center [593, 184] width 4 height 7
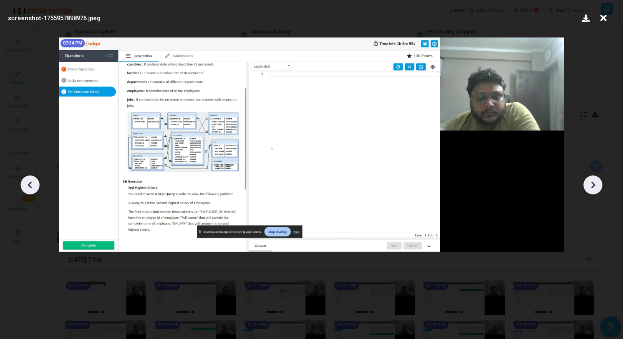
click at [594, 185] on icon at bounding box center [593, 184] width 4 height 7
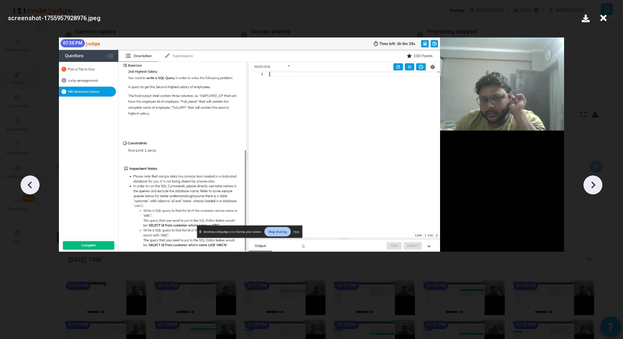
click at [594, 185] on icon at bounding box center [593, 184] width 4 height 7
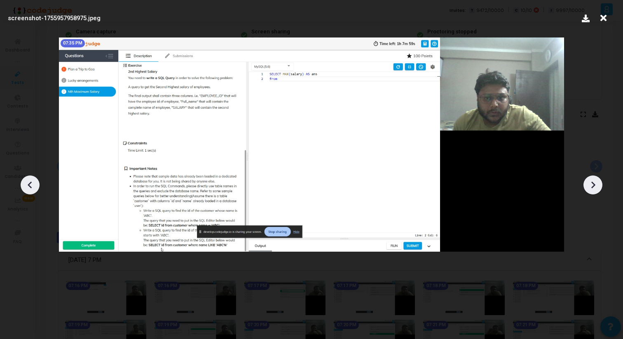
click at [594, 185] on icon at bounding box center [593, 184] width 4 height 7
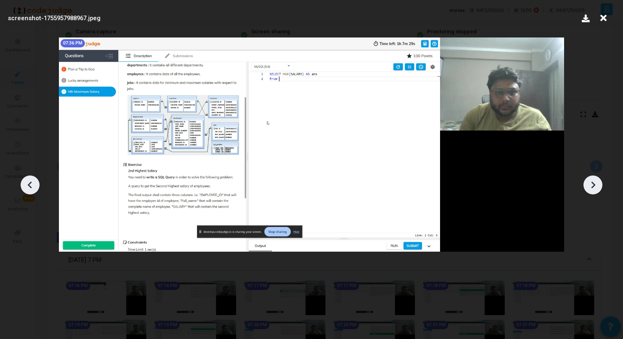
click at [594, 185] on icon at bounding box center [593, 184] width 4 height 7
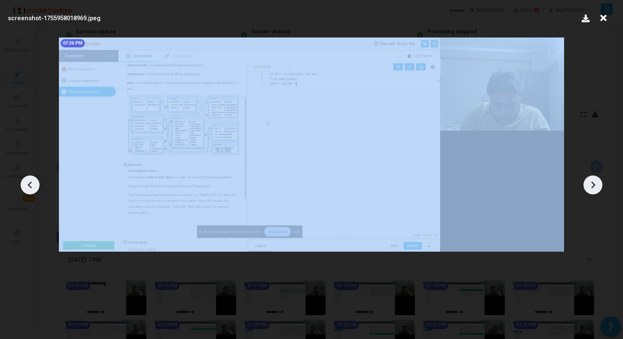
click at [594, 185] on icon at bounding box center [593, 184] width 4 height 7
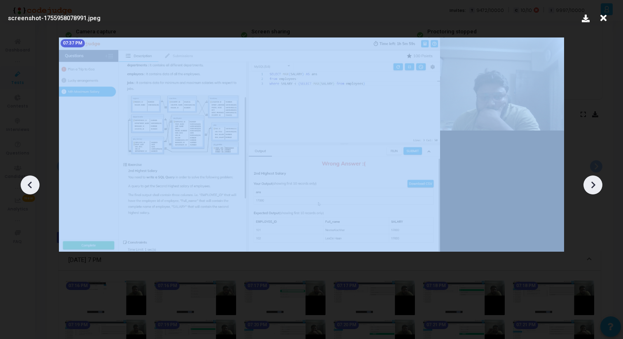
click at [594, 185] on icon at bounding box center [593, 184] width 4 height 7
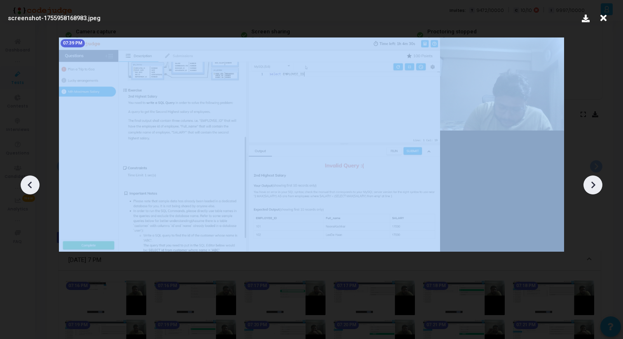
click at [594, 185] on icon at bounding box center [593, 184] width 4 height 7
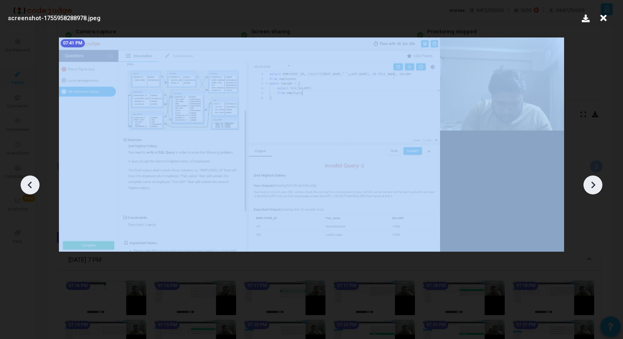
click at [594, 185] on icon at bounding box center [593, 184] width 4 height 7
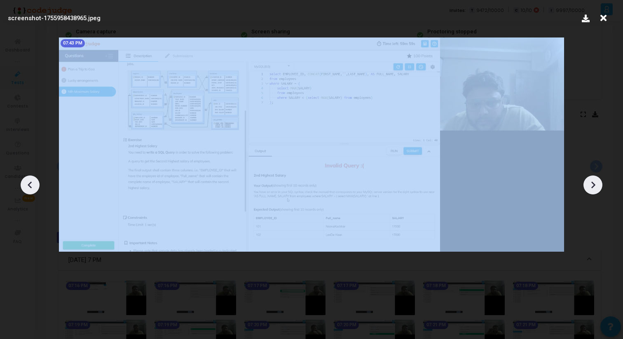
click at [594, 185] on icon at bounding box center [593, 184] width 4 height 7
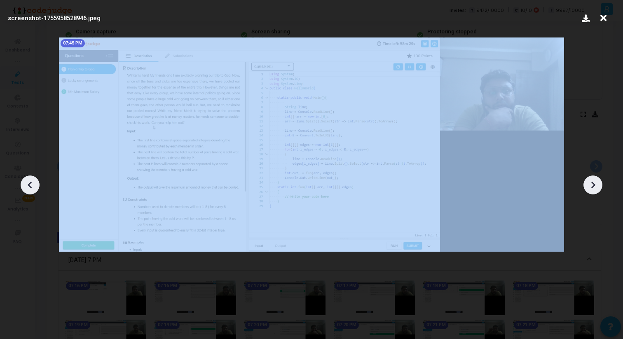
click at [594, 185] on icon at bounding box center [593, 184] width 4 height 7
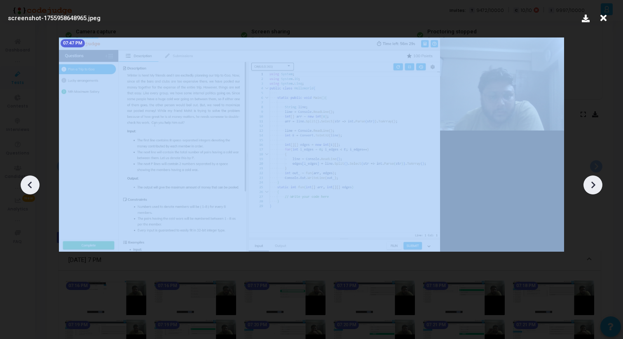
click at [594, 185] on icon at bounding box center [593, 184] width 4 height 7
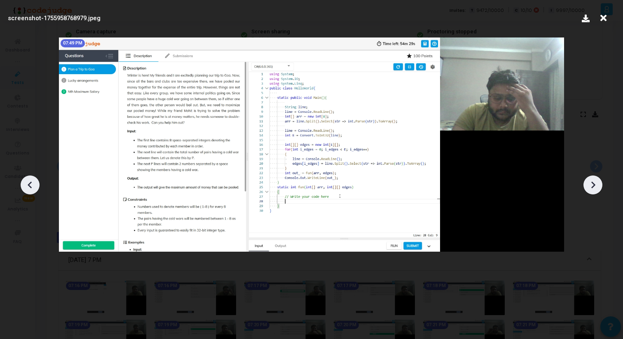
click at [604, 21] on icon at bounding box center [603, 18] width 13 height 16
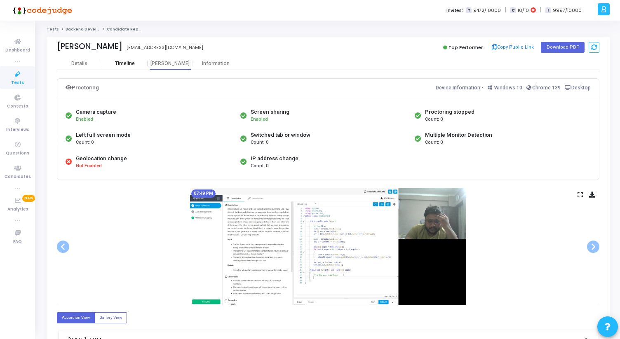
click at [122, 62] on div "Timeline" at bounding box center [125, 64] width 20 height 6
